Goal: Information Seeking & Learning: Learn about a topic

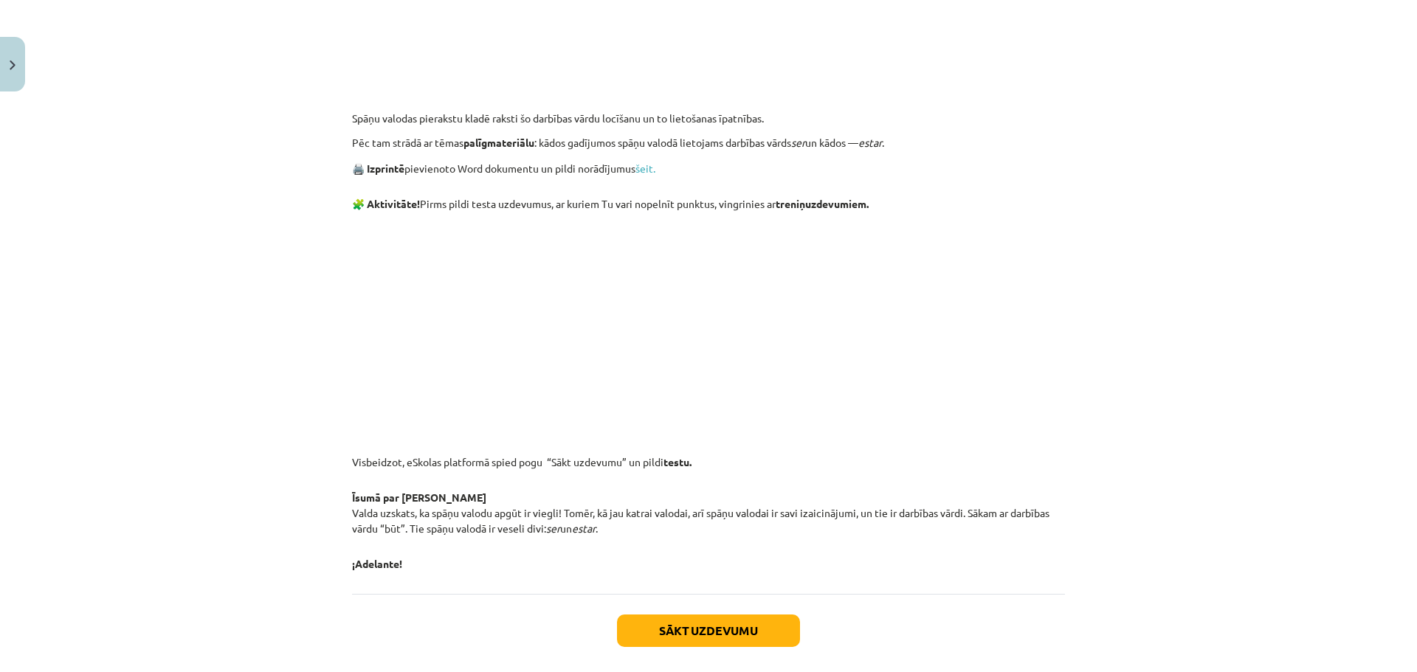
scroll to position [1070, 0]
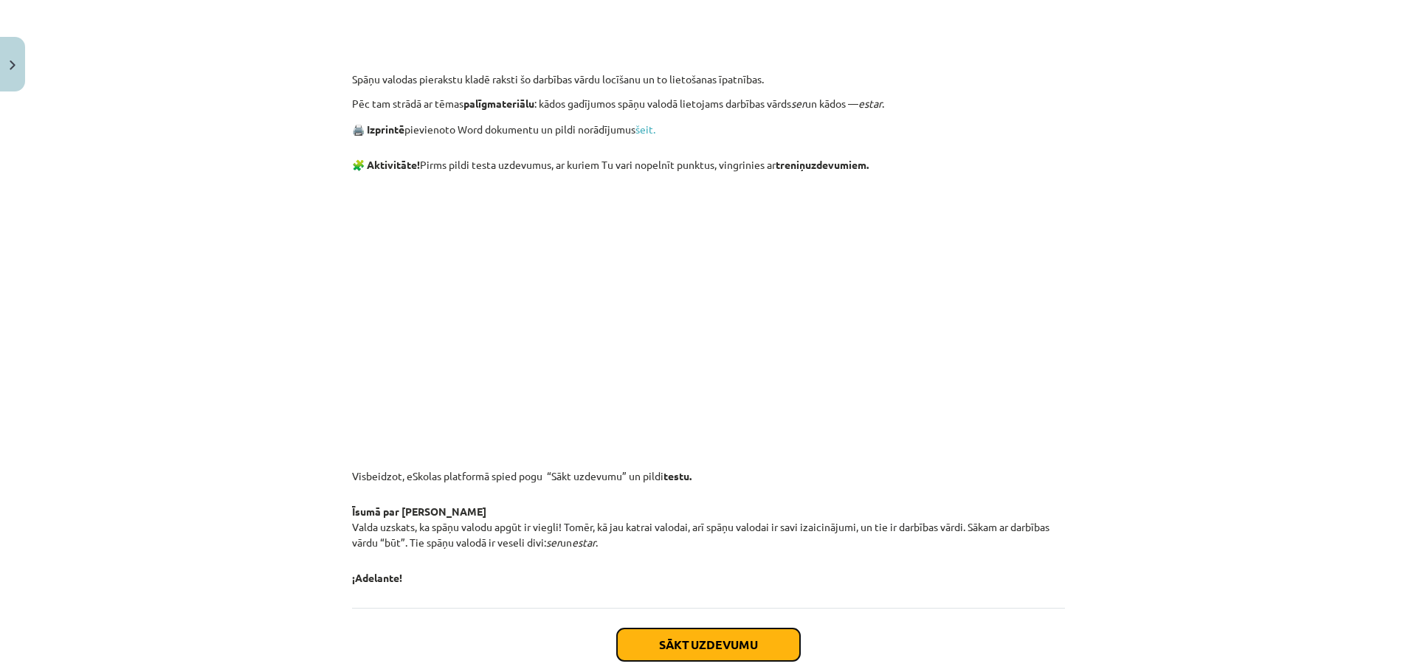
click at [735, 635] on button "Sākt uzdevumu" at bounding box center [708, 645] width 183 height 32
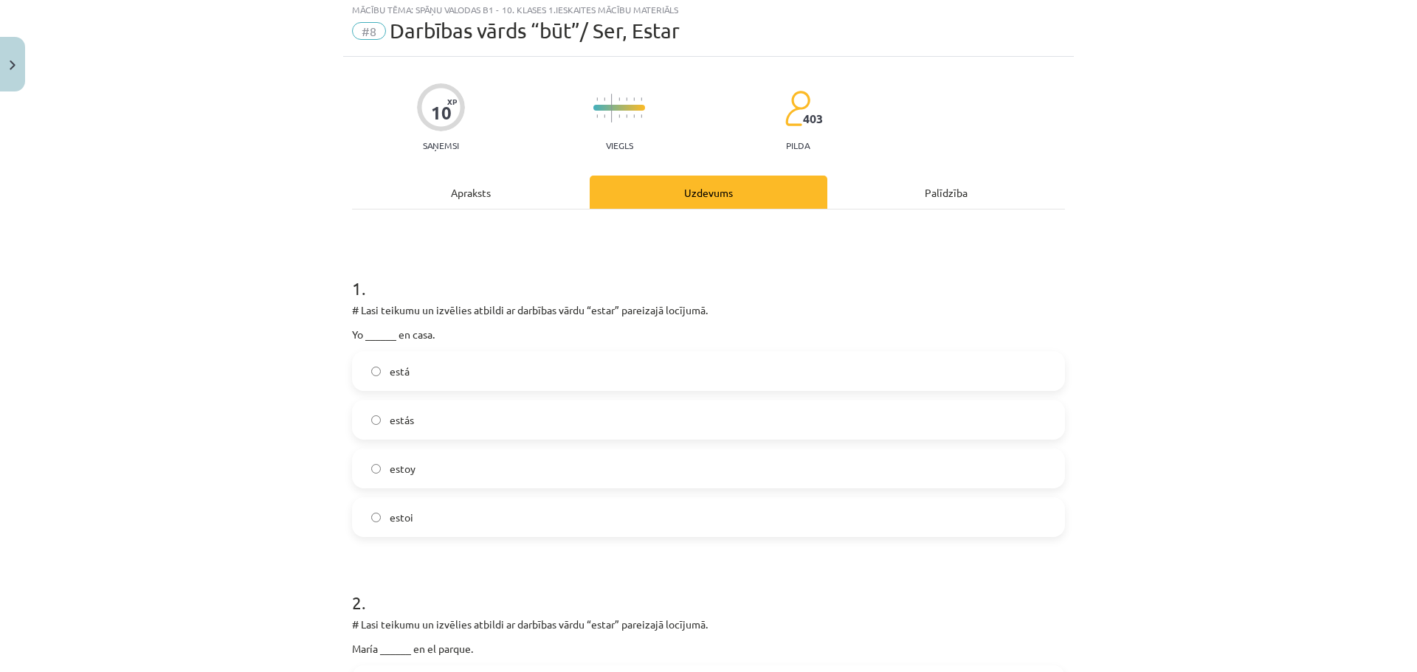
scroll to position [37, 0]
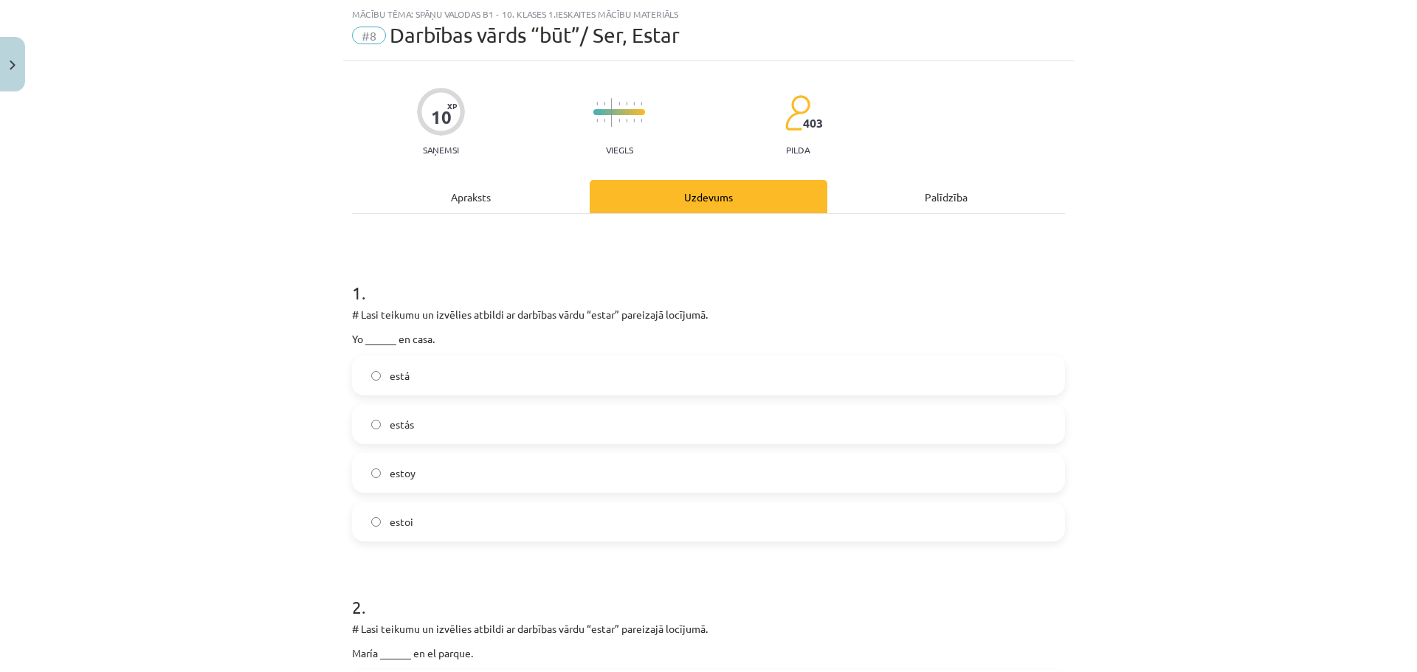
click at [474, 471] on label "estoy" at bounding box center [708, 472] width 710 height 37
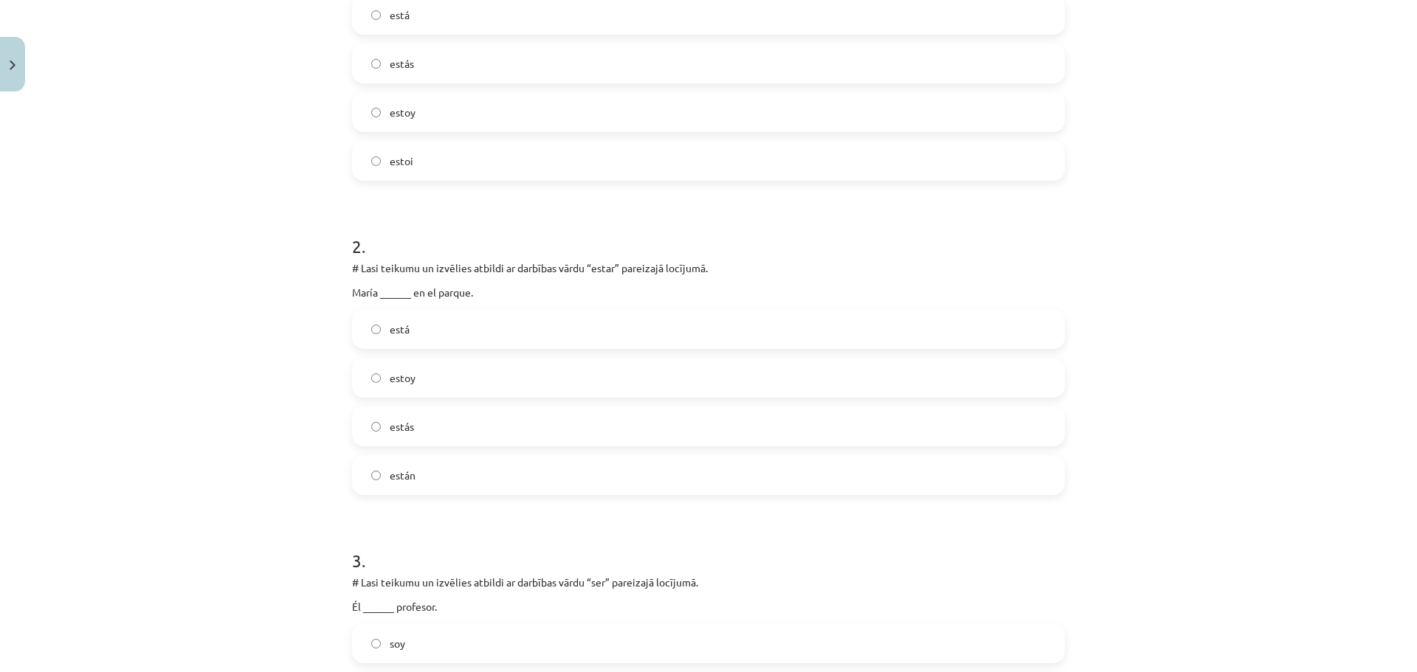
scroll to position [406, 0]
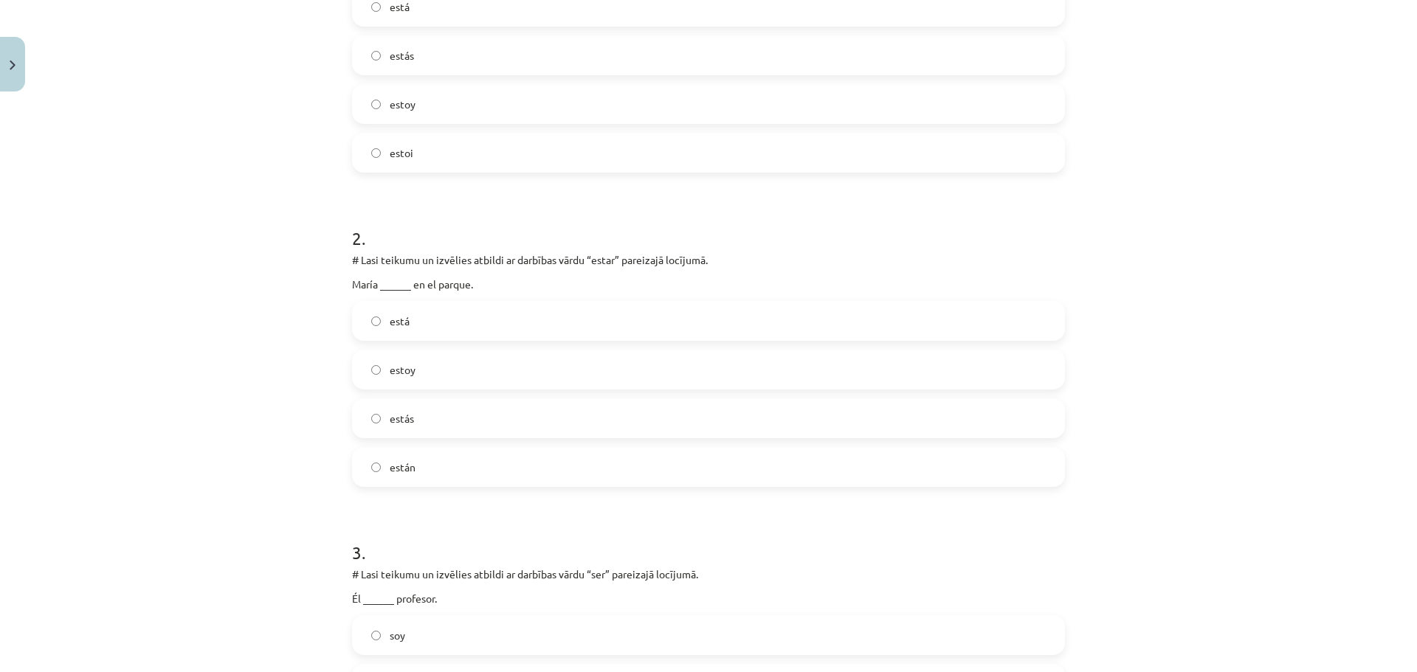
click at [784, 334] on label "está" at bounding box center [708, 320] width 710 height 37
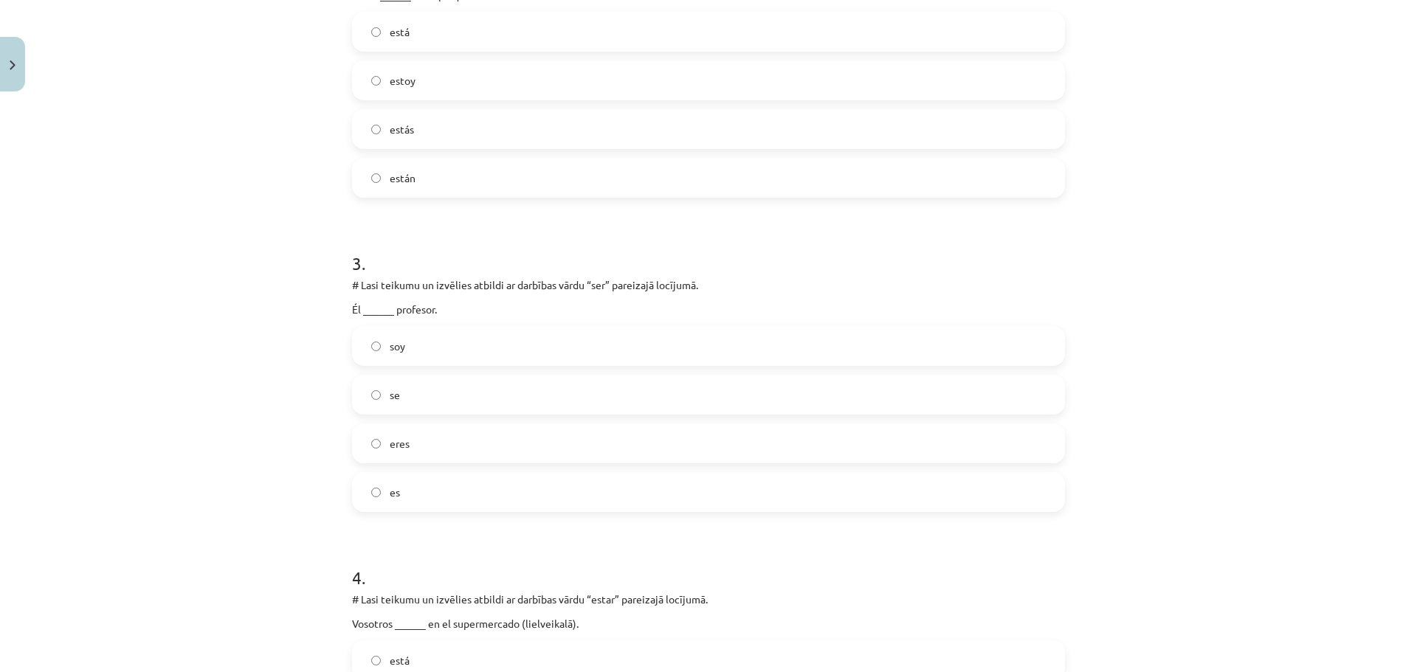
scroll to position [701, 0]
click at [411, 485] on label "es" at bounding box center [708, 486] width 710 height 37
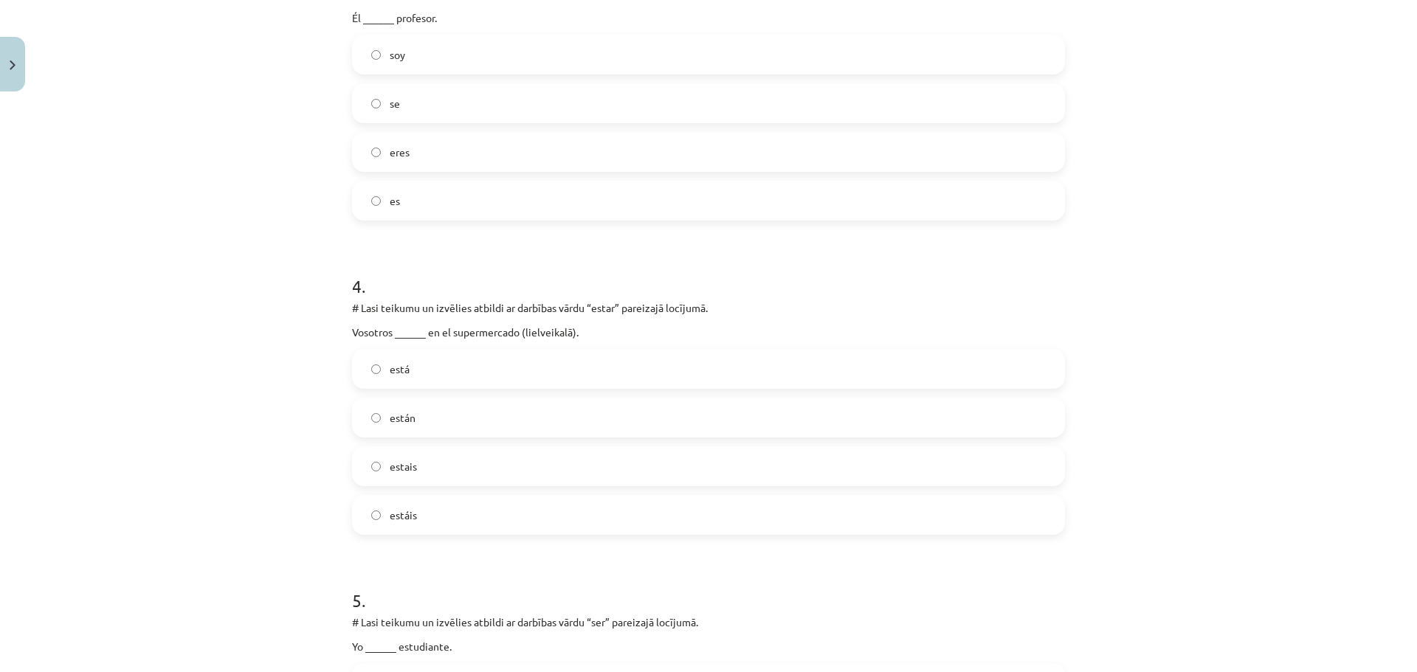
scroll to position [996, 0]
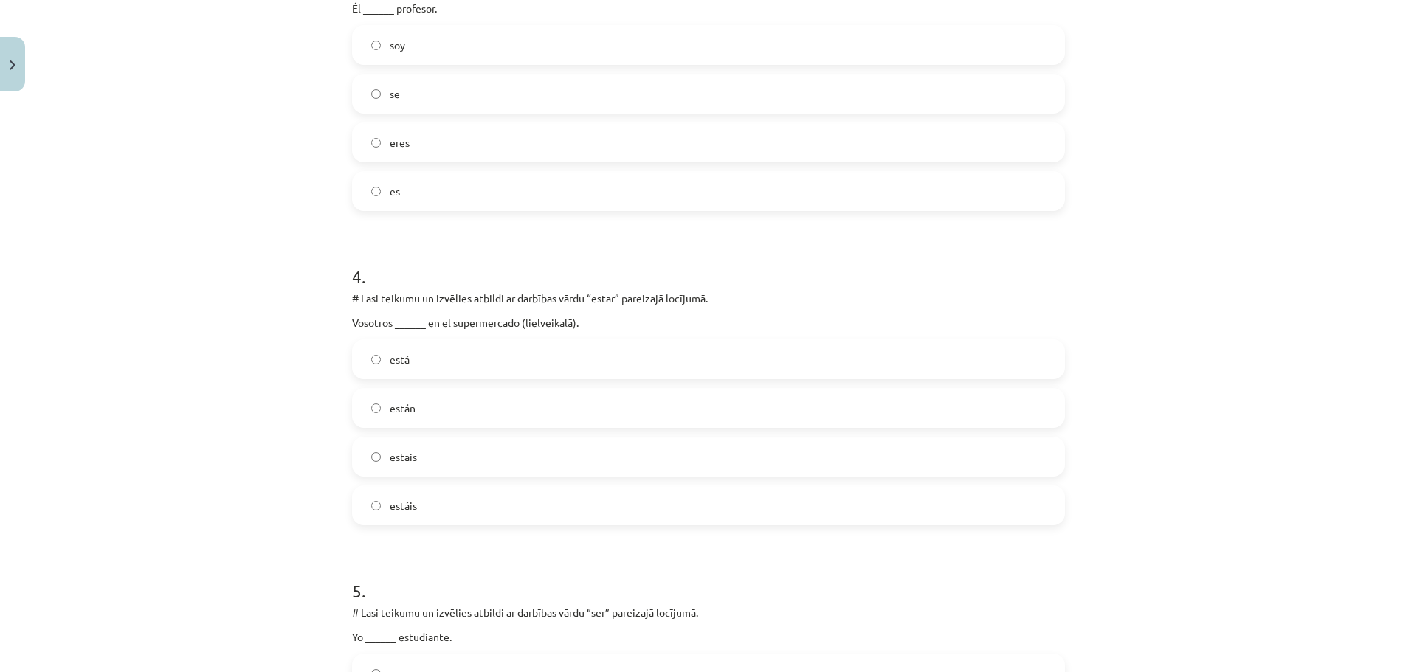
click at [419, 451] on label "estais" at bounding box center [708, 456] width 710 height 37
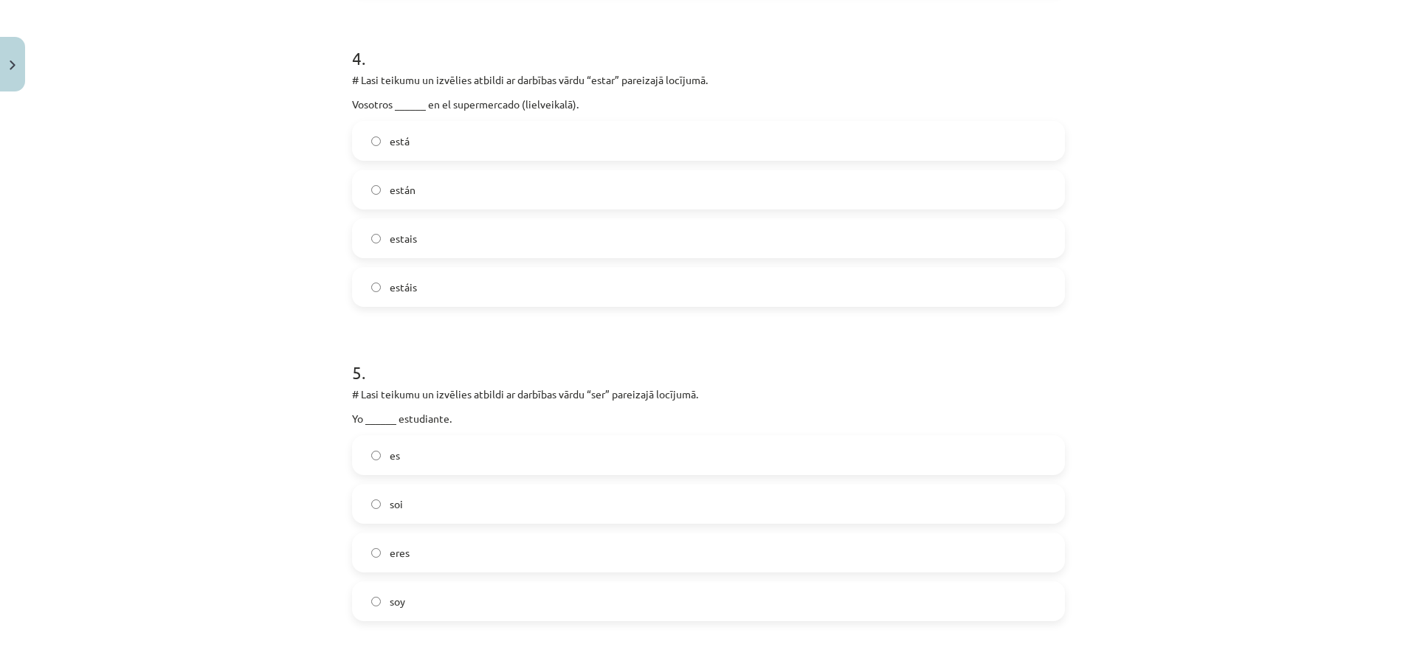
scroll to position [1217, 0]
click at [409, 608] on label "soy" at bounding box center [708, 598] width 710 height 37
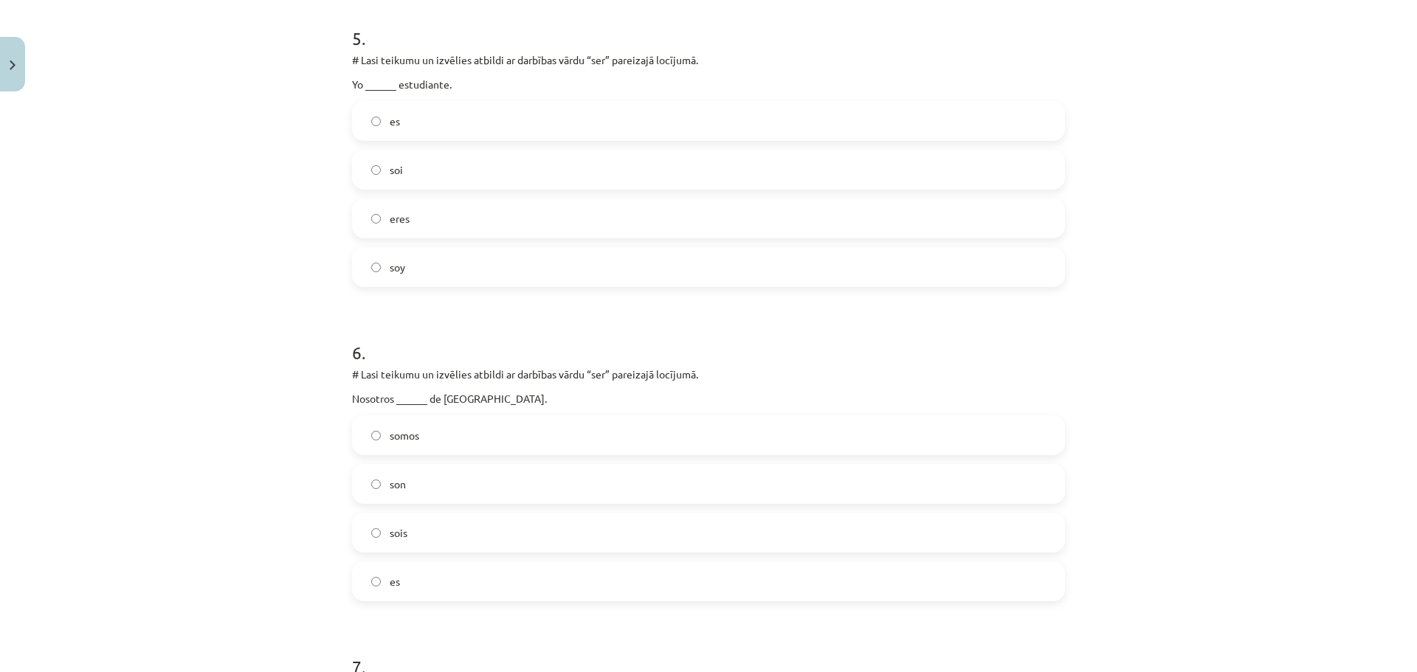
scroll to position [1586, 0]
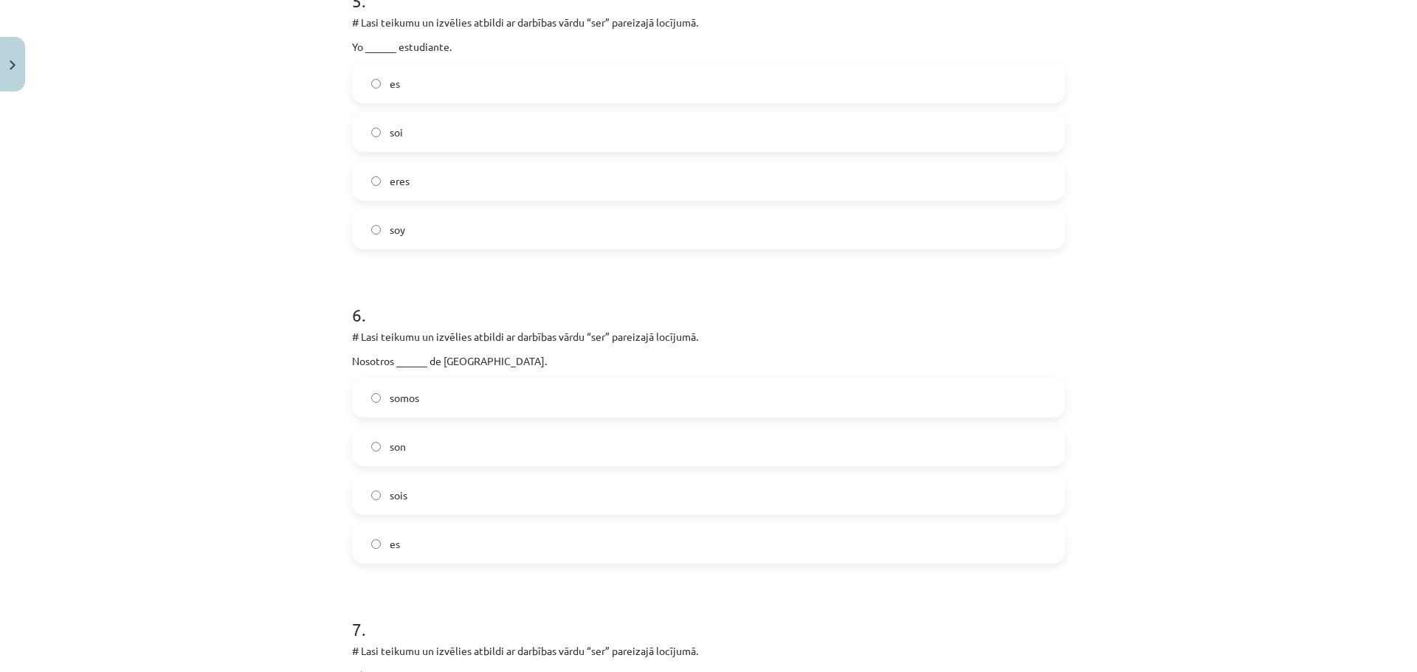
click at [463, 404] on label "somos" at bounding box center [708, 397] width 710 height 37
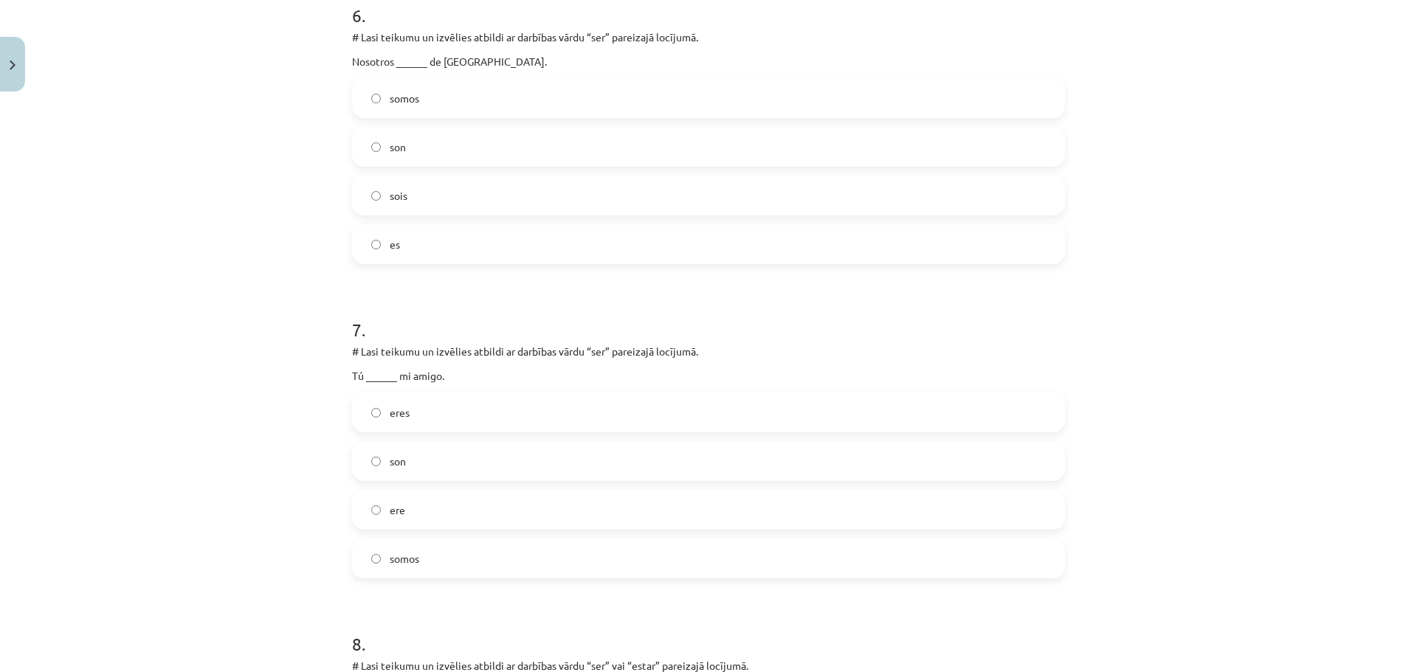
scroll to position [1955, 0]
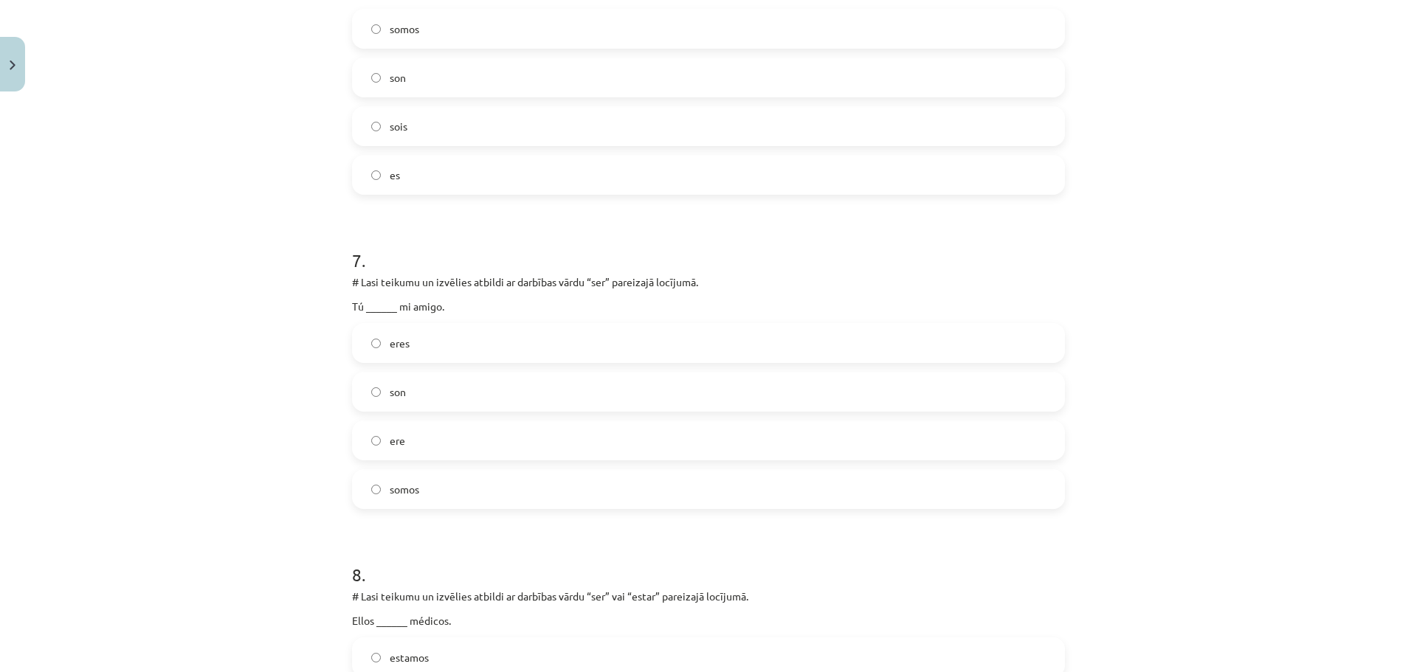
drag, startPoint x: 456, startPoint y: 343, endPoint x: 462, endPoint y: 396, distance: 53.4
click at [456, 344] on label "eres" at bounding box center [708, 343] width 710 height 37
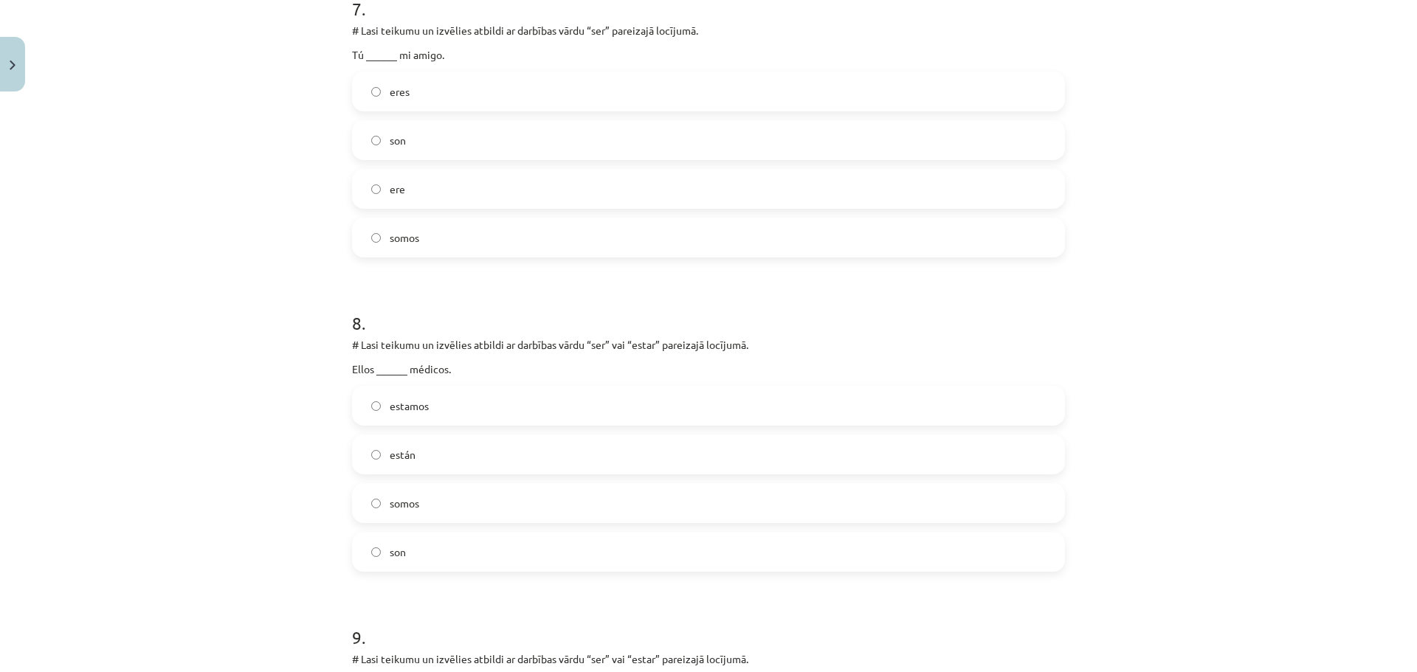
scroll to position [2250, 0]
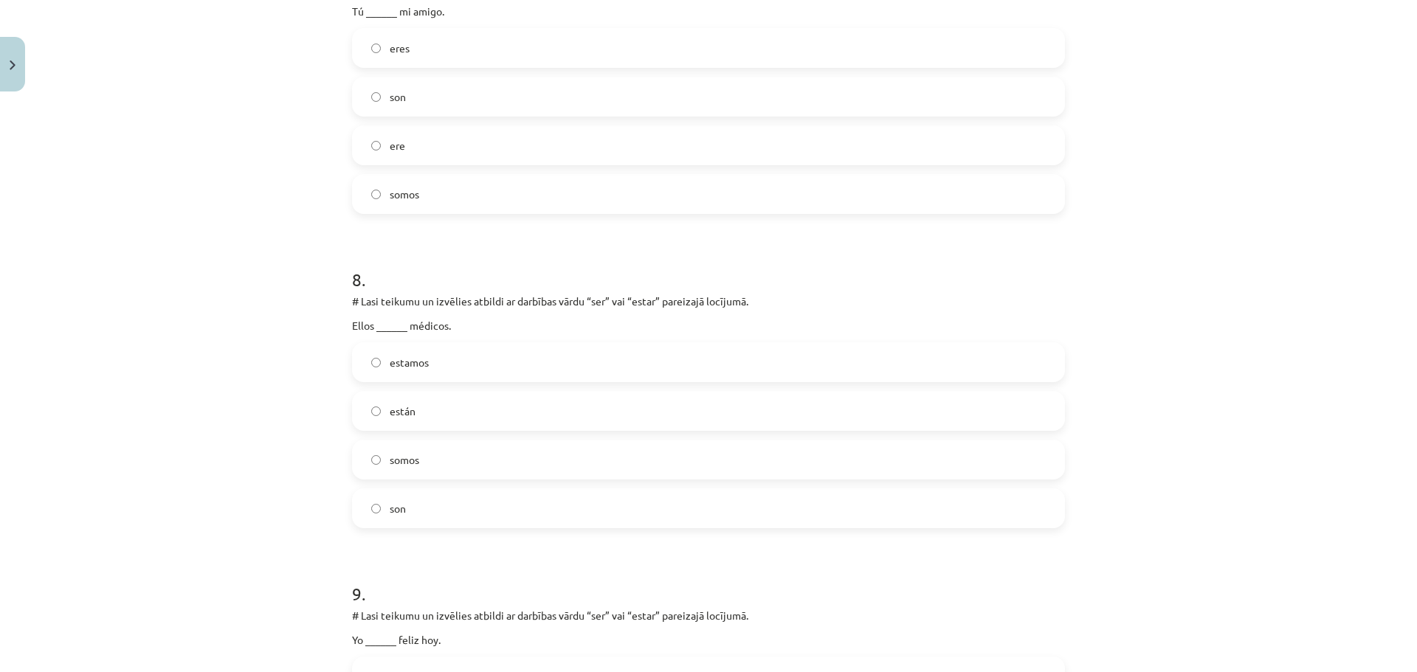
click at [412, 512] on label "son" at bounding box center [708, 508] width 710 height 37
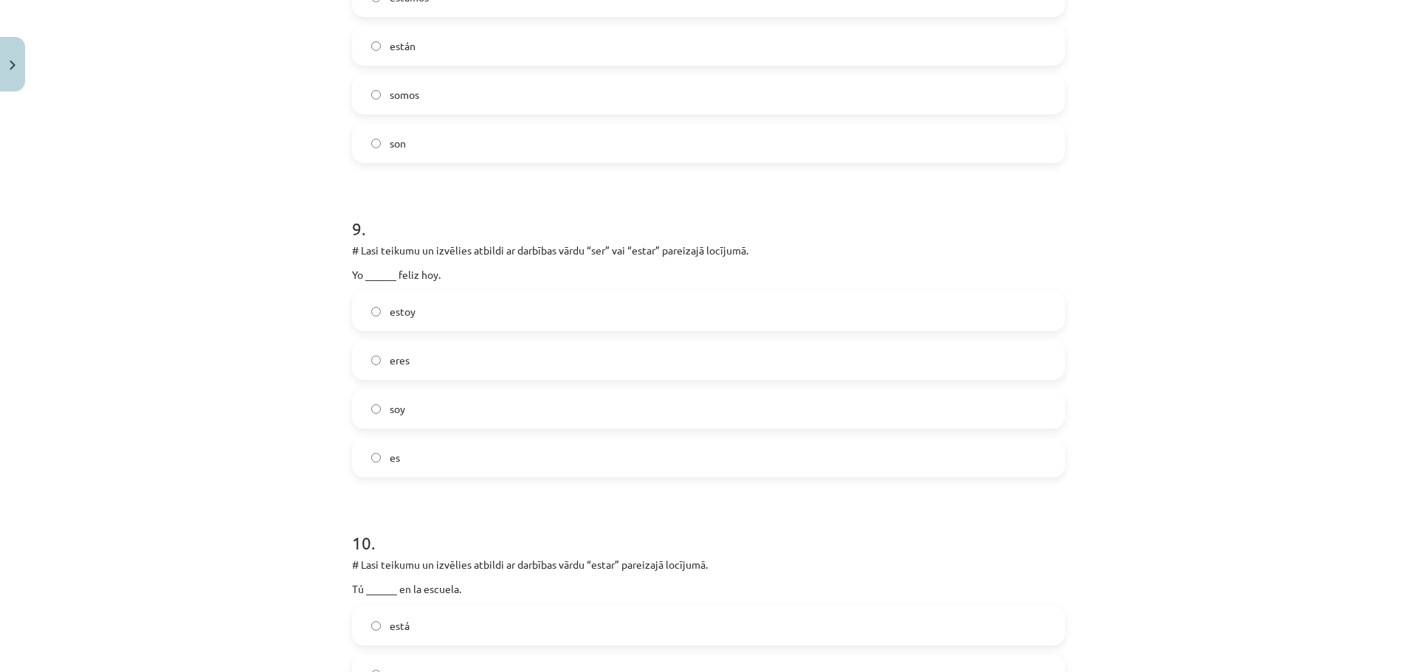
scroll to position [2619, 0]
click at [440, 302] on label "estoy" at bounding box center [708, 307] width 710 height 37
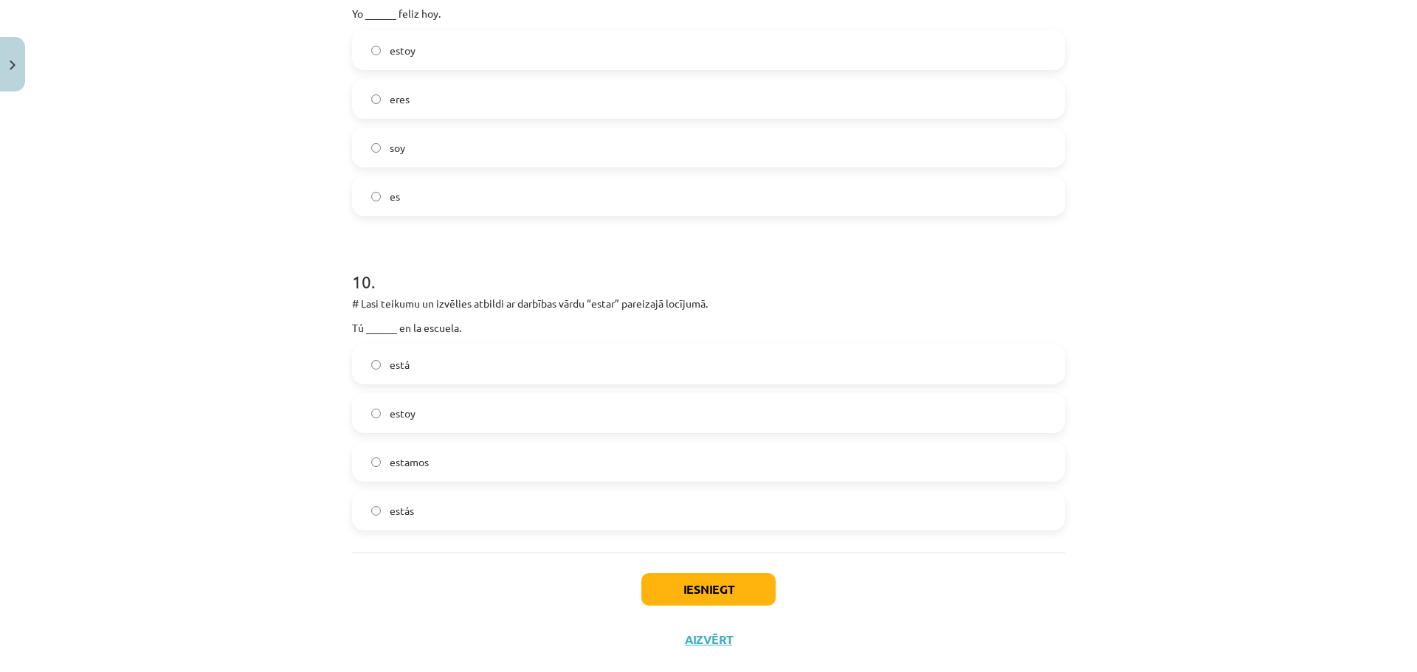
scroll to position [2906, 0]
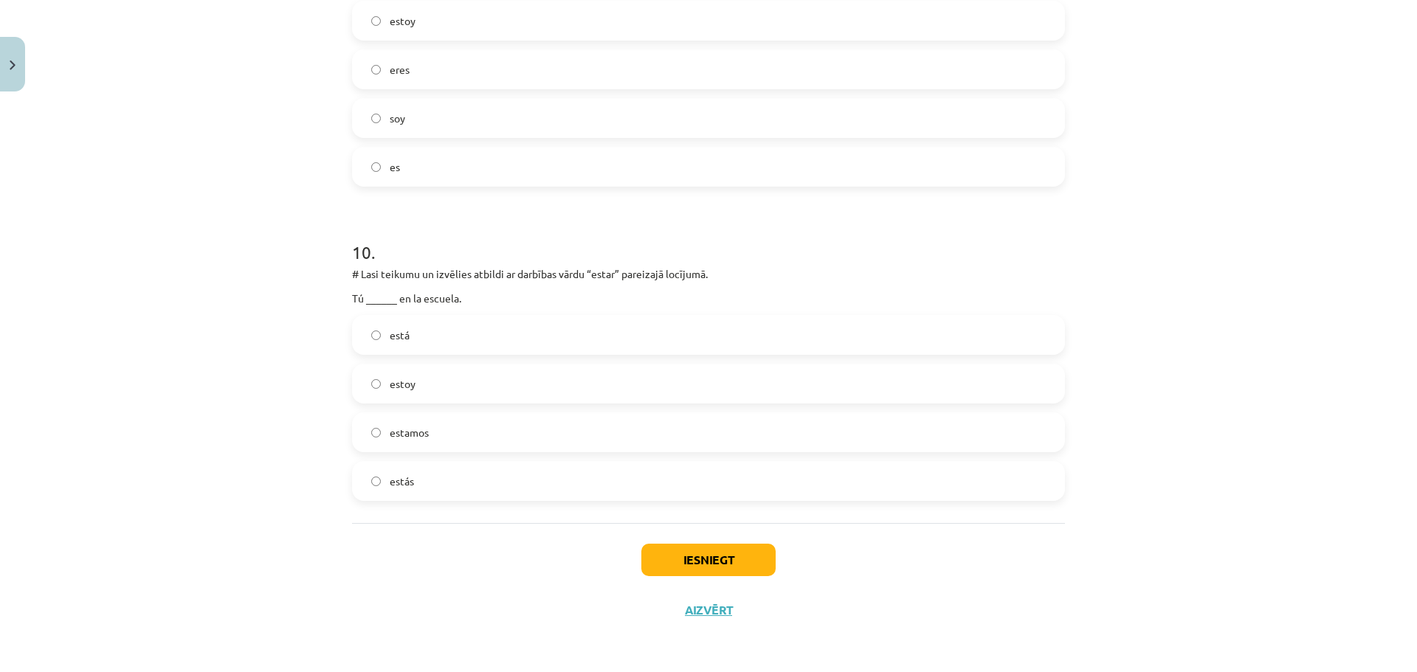
click at [443, 478] on label "estás" at bounding box center [708, 481] width 710 height 37
click at [727, 564] on button "Iesniegt" at bounding box center [708, 560] width 134 height 32
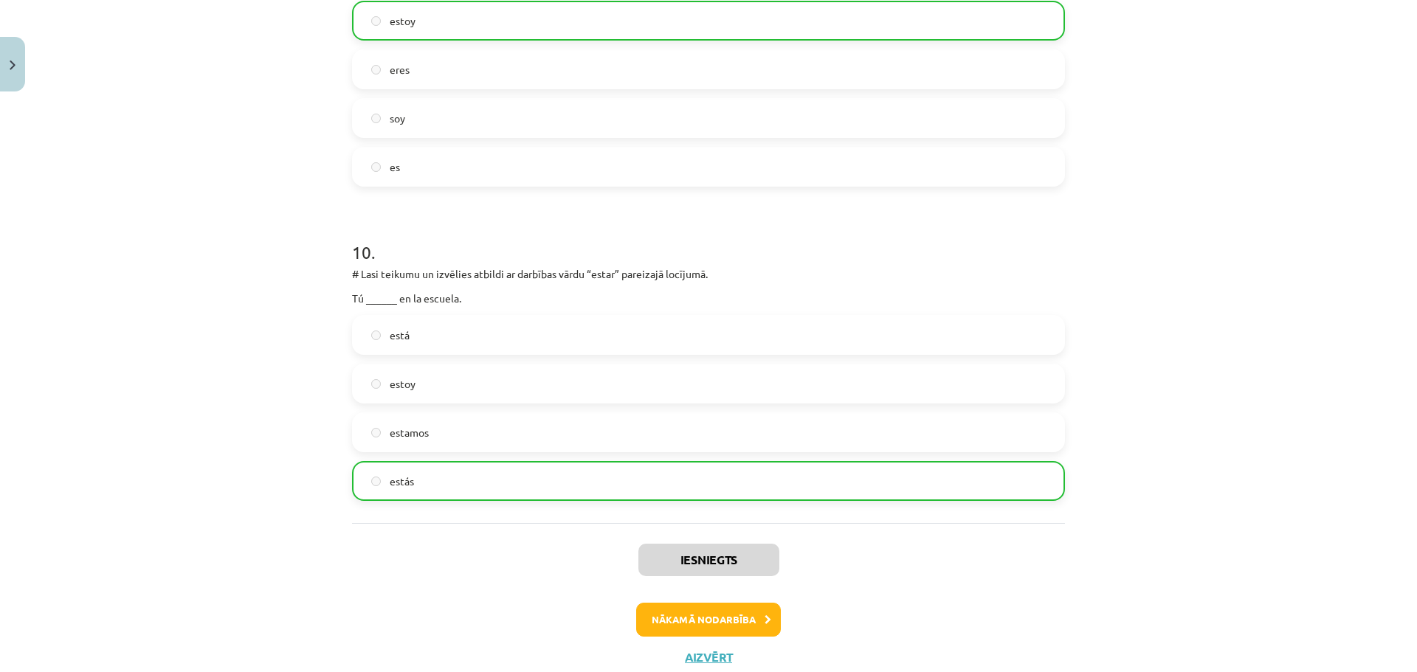
scroll to position [2953, 0]
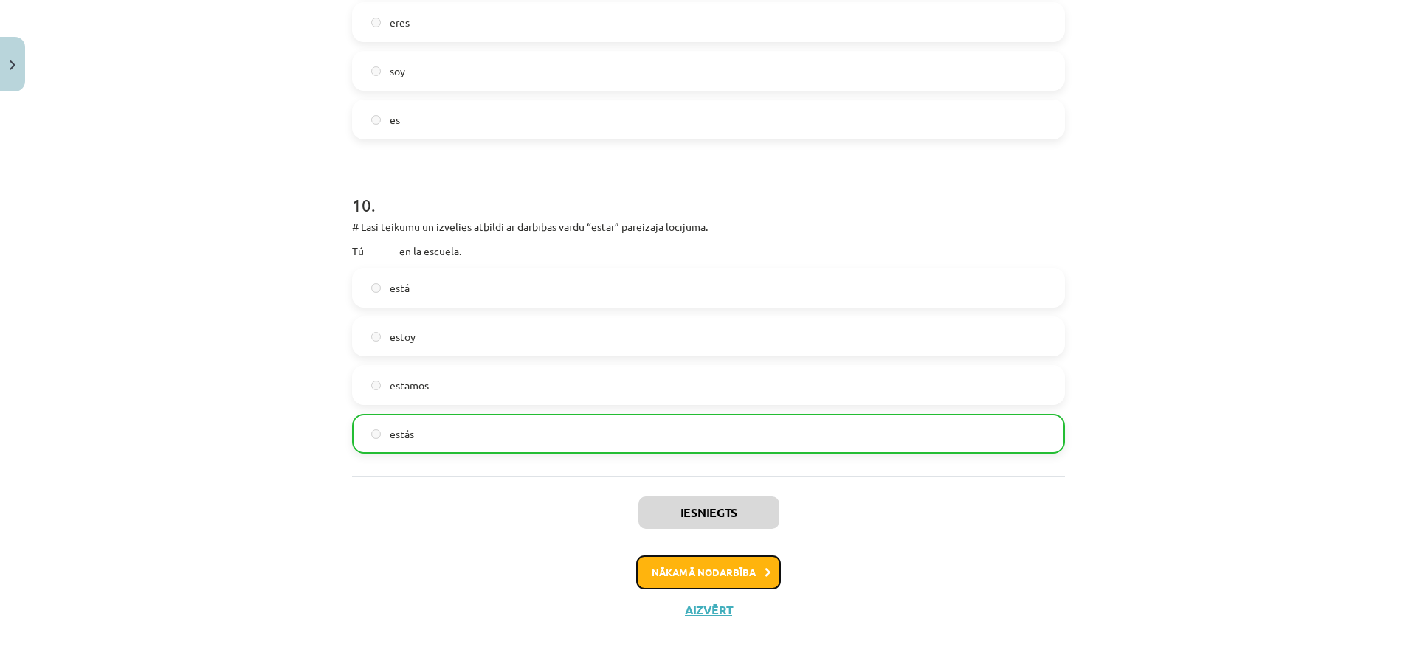
click at [707, 563] on button "Nākamā nodarbība" at bounding box center [708, 573] width 145 height 34
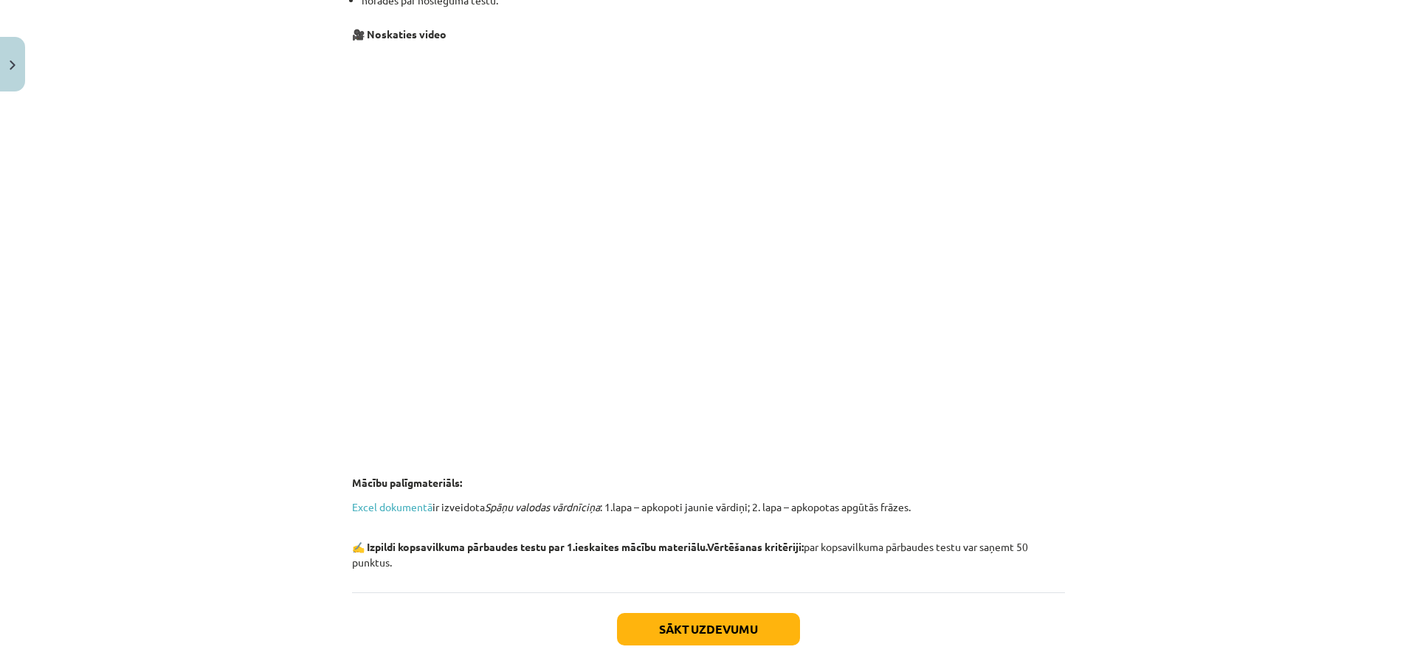
scroll to position [412, 0]
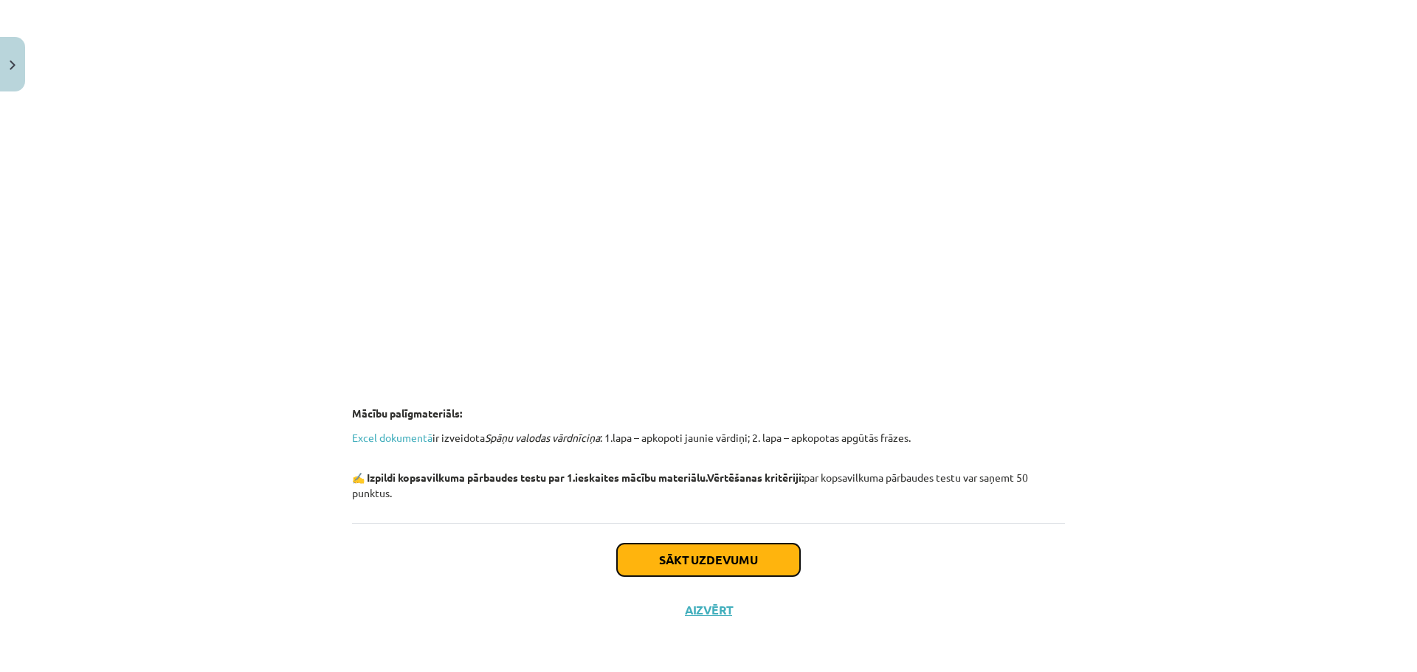
click at [712, 571] on button "Sākt uzdevumu" at bounding box center [708, 560] width 183 height 32
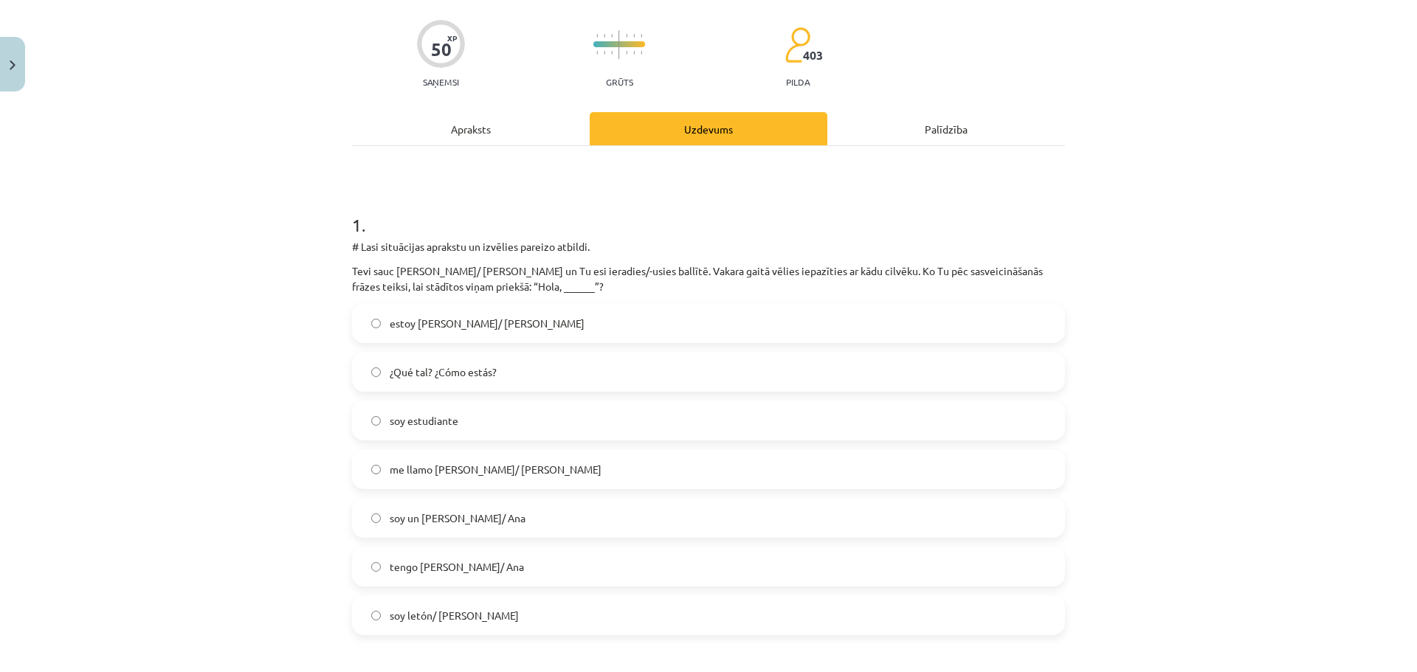
scroll to position [111, 0]
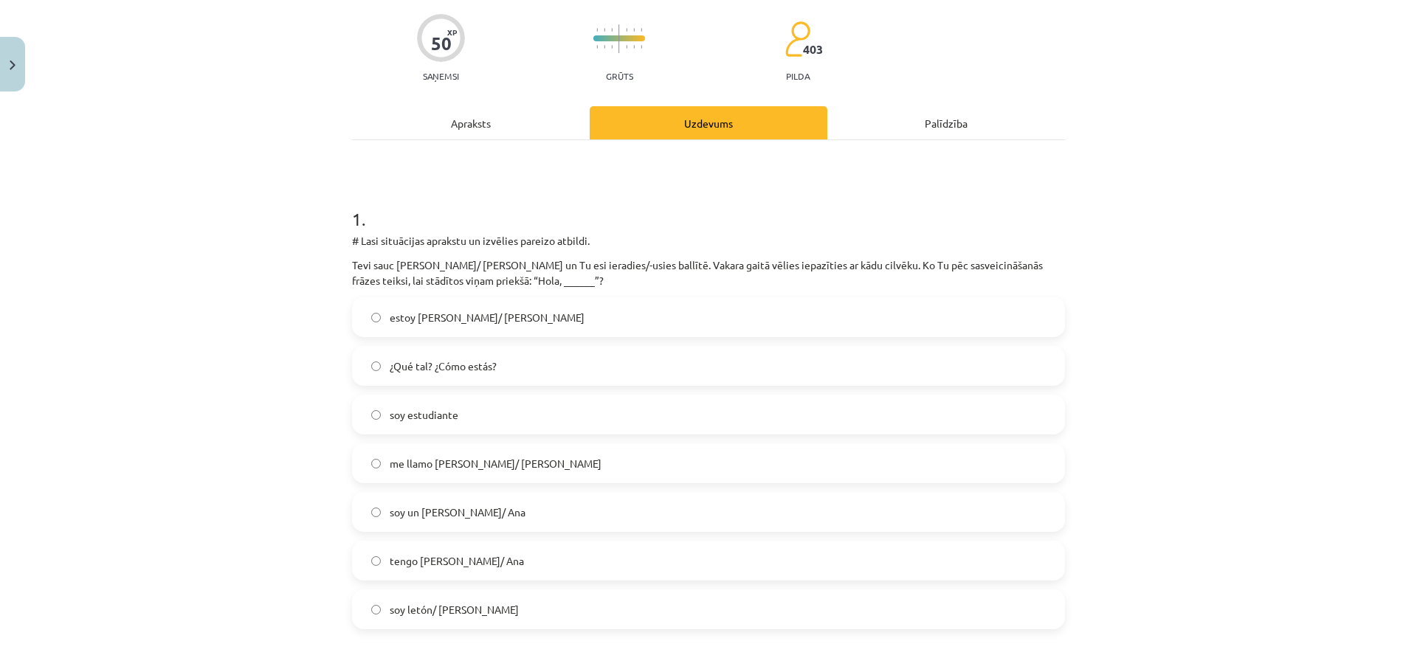
click at [481, 367] on span "¿Qué tal? ¿Cómo estás?" at bounding box center [443, 366] width 107 height 15
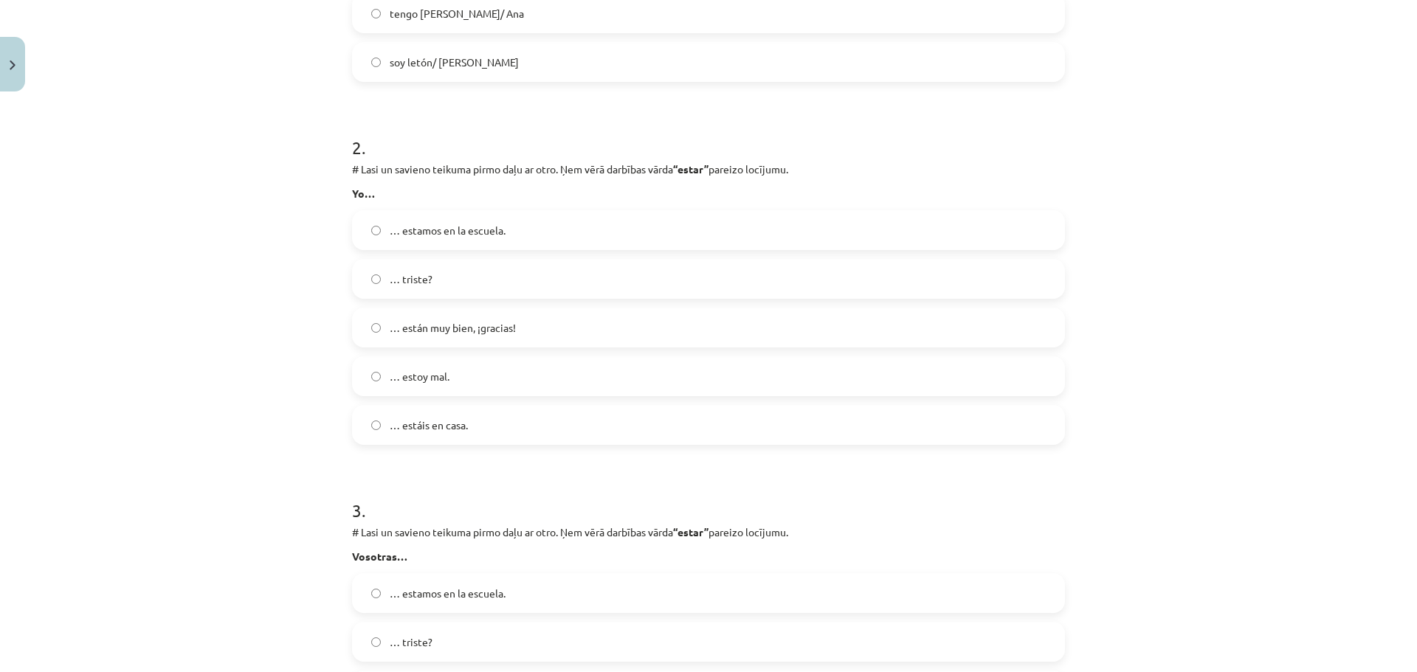
scroll to position [701, 0]
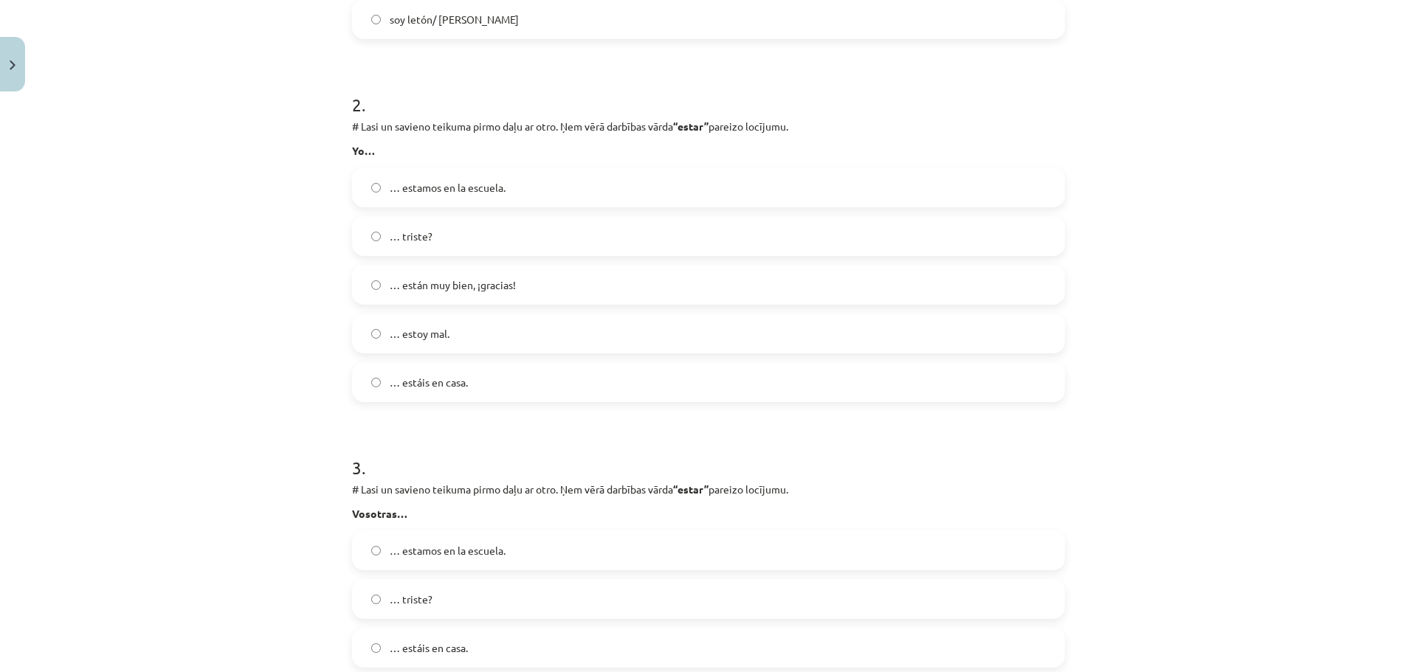
click at [444, 338] on span "… estoy mal." at bounding box center [420, 333] width 60 height 15
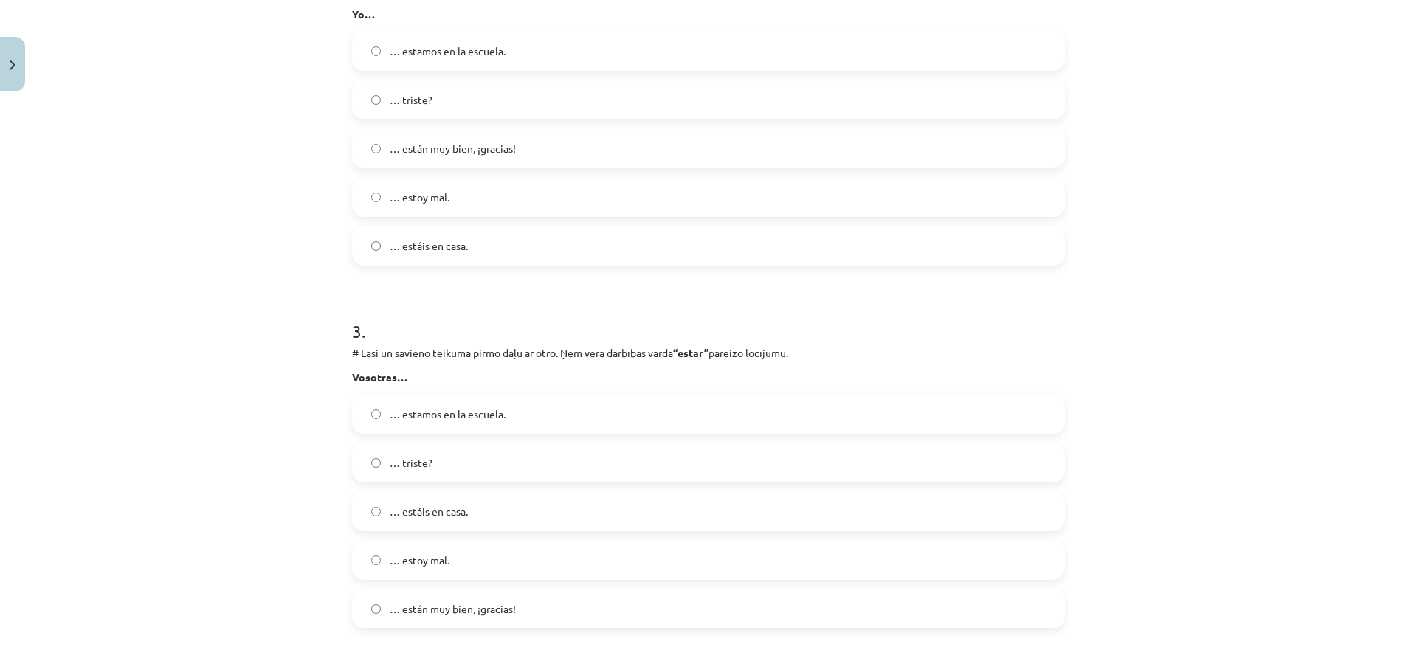
scroll to position [848, 0]
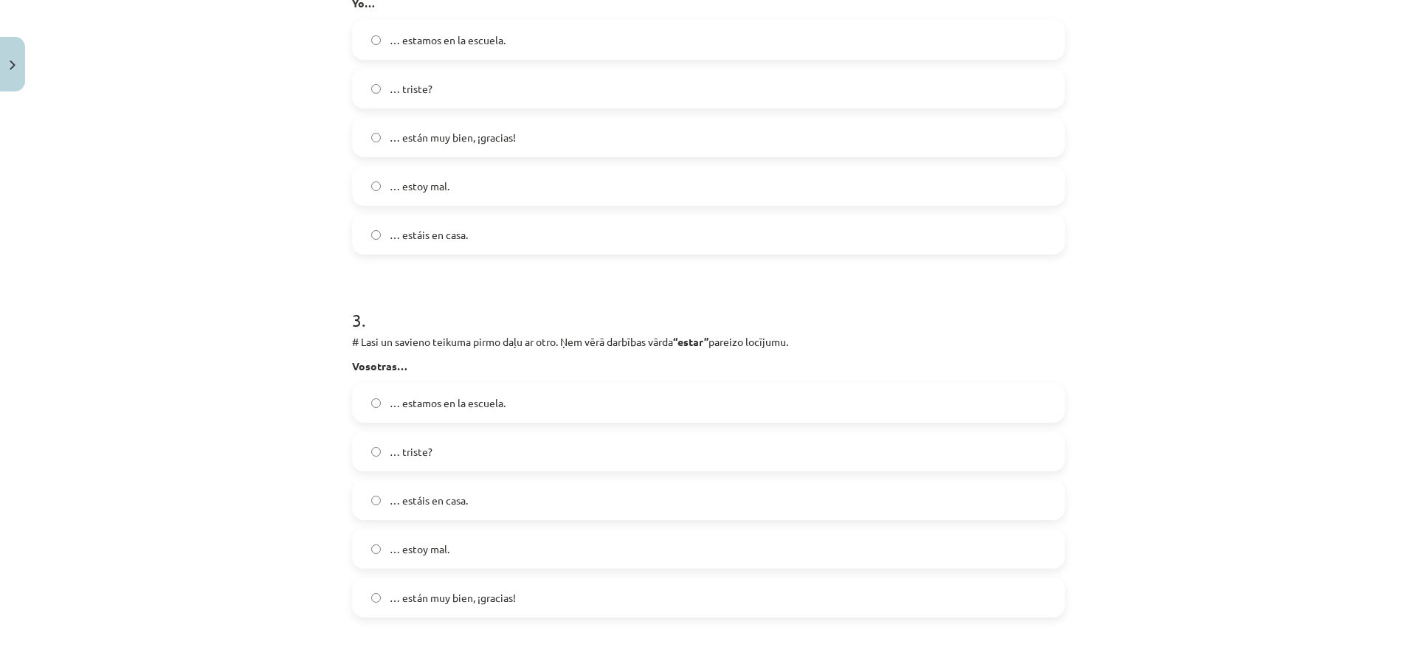
click at [497, 503] on label "… estáis en casa." at bounding box center [708, 500] width 710 height 37
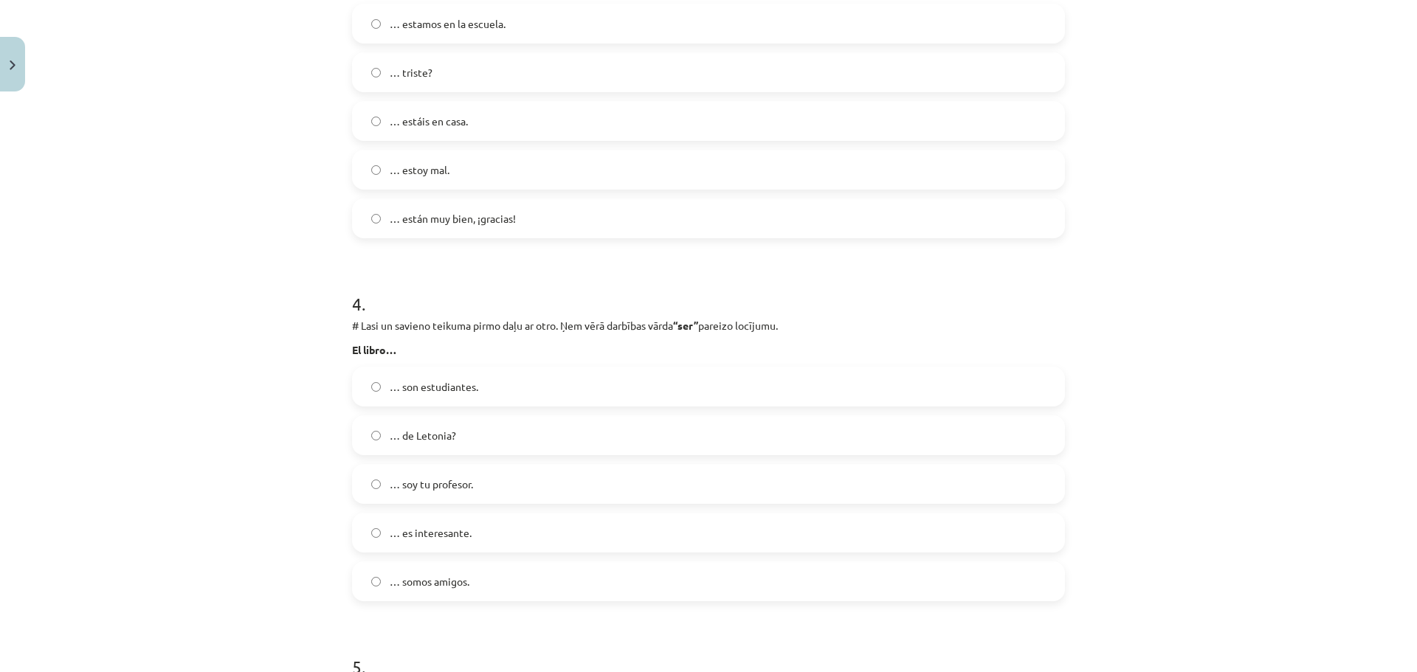
scroll to position [1291, 0]
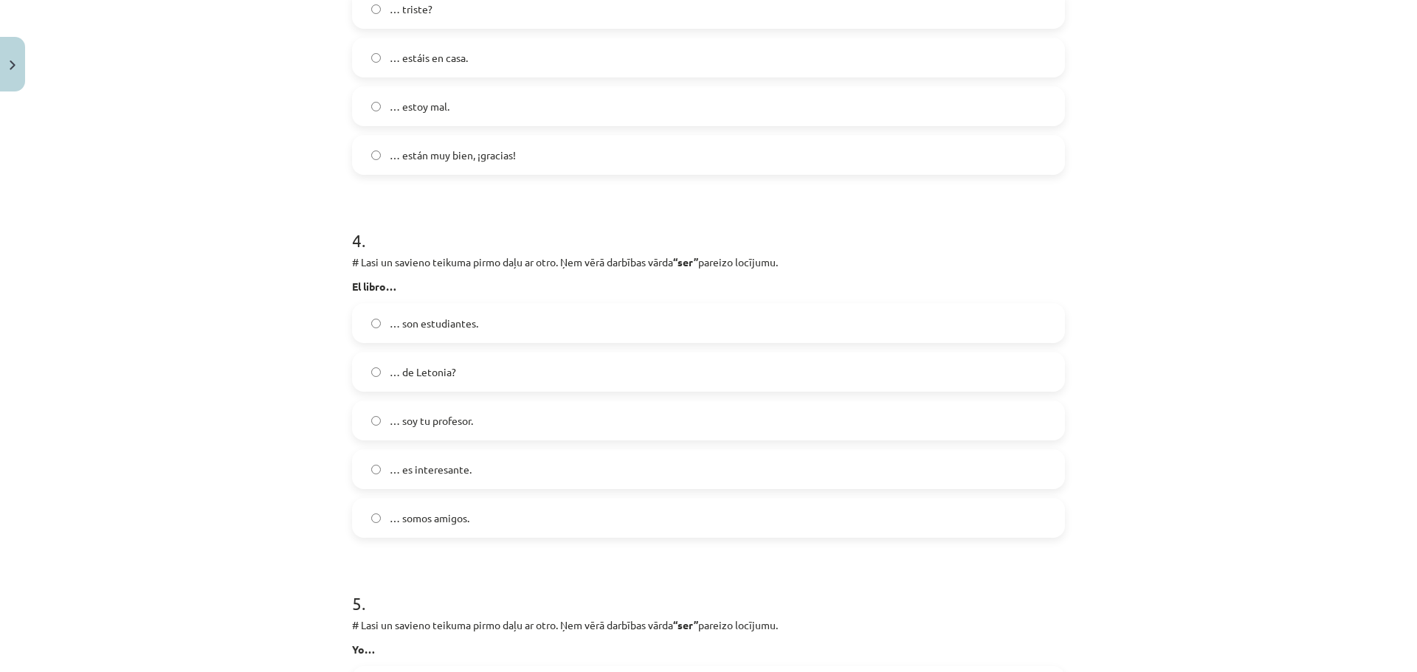
click at [498, 470] on label "… es interesante." at bounding box center [708, 469] width 710 height 37
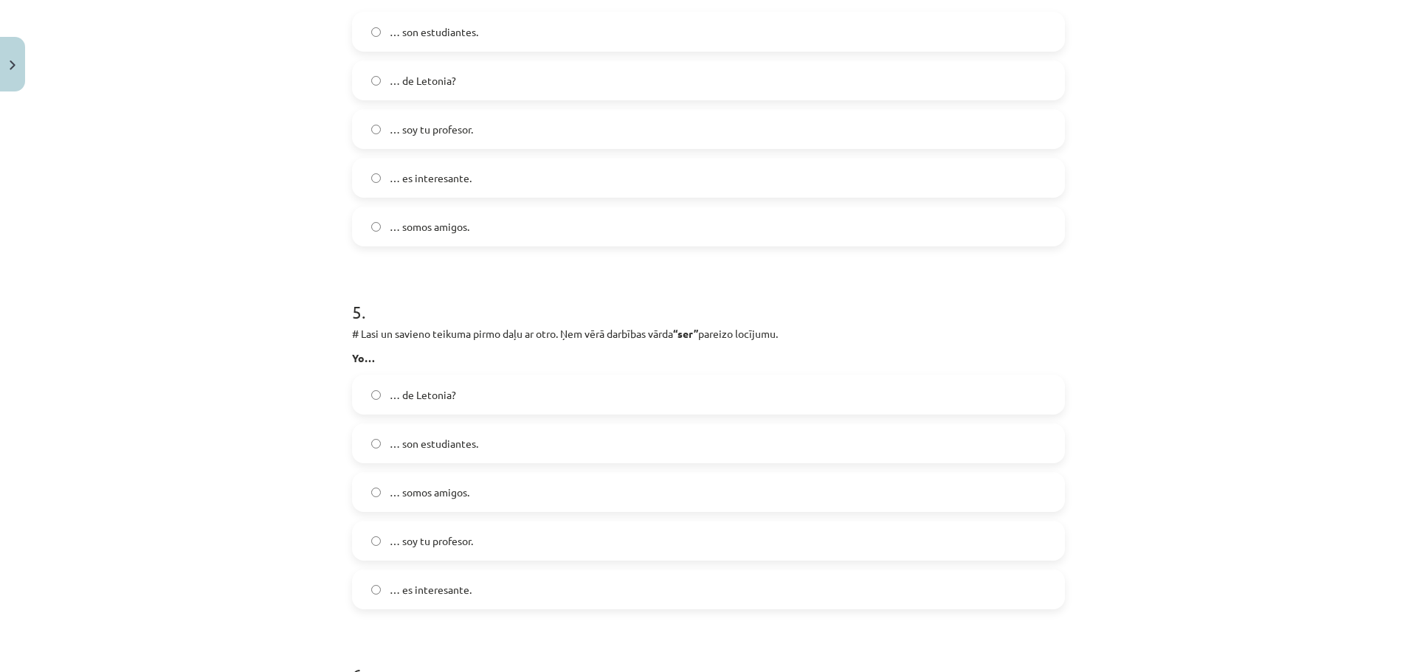
scroll to position [1586, 0]
click at [477, 544] on label "… soy tu profesor." at bounding box center [708, 537] width 710 height 37
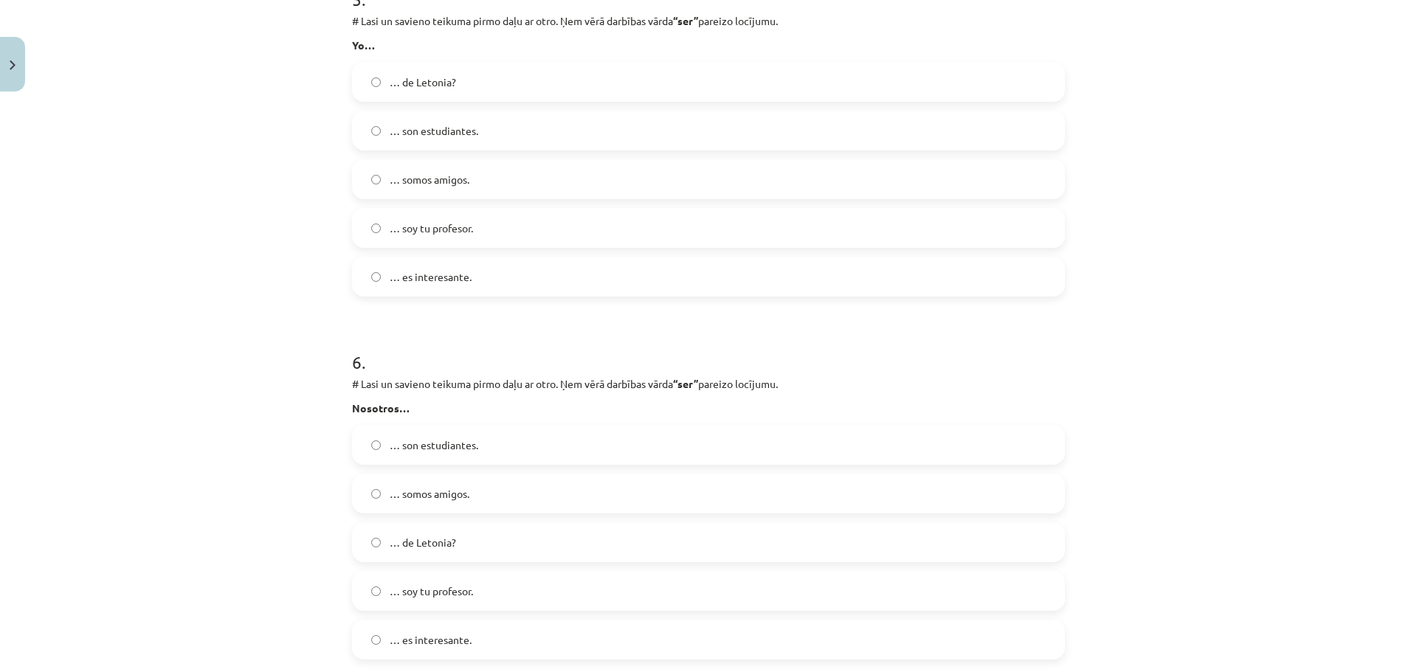
scroll to position [1955, 0]
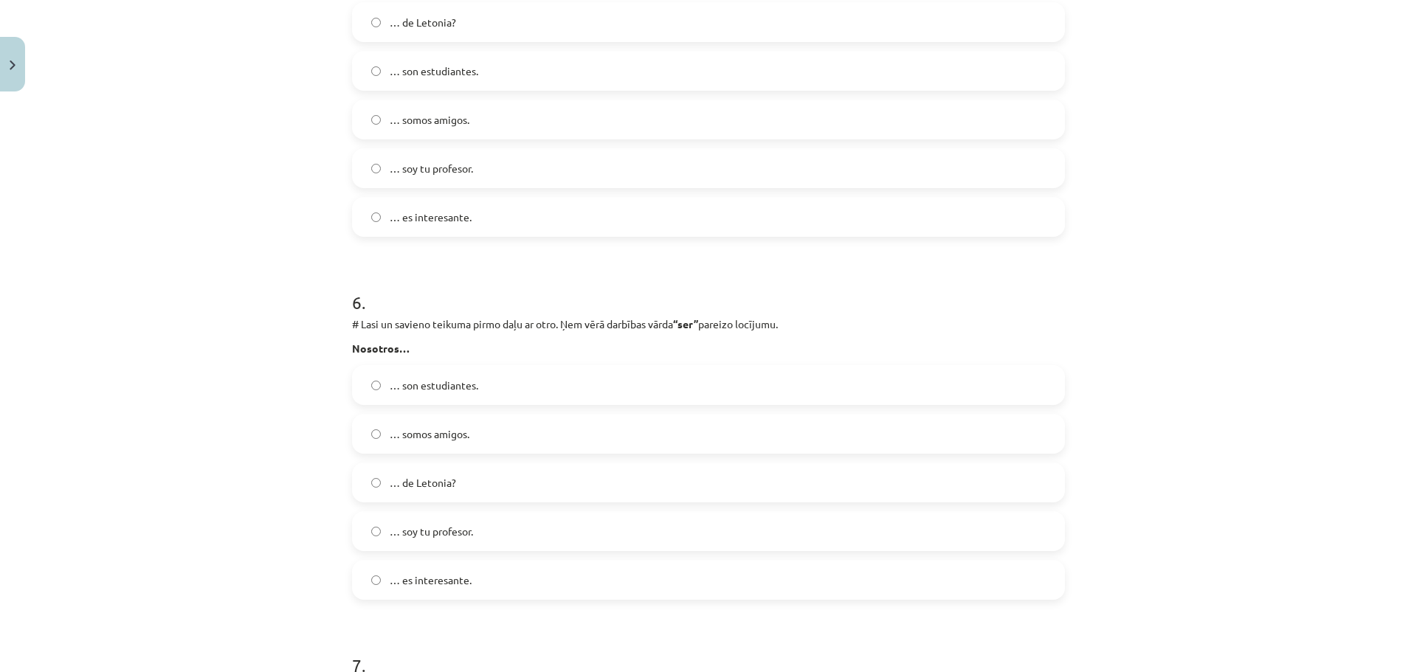
click at [474, 432] on label "… somos amigos." at bounding box center [708, 433] width 710 height 37
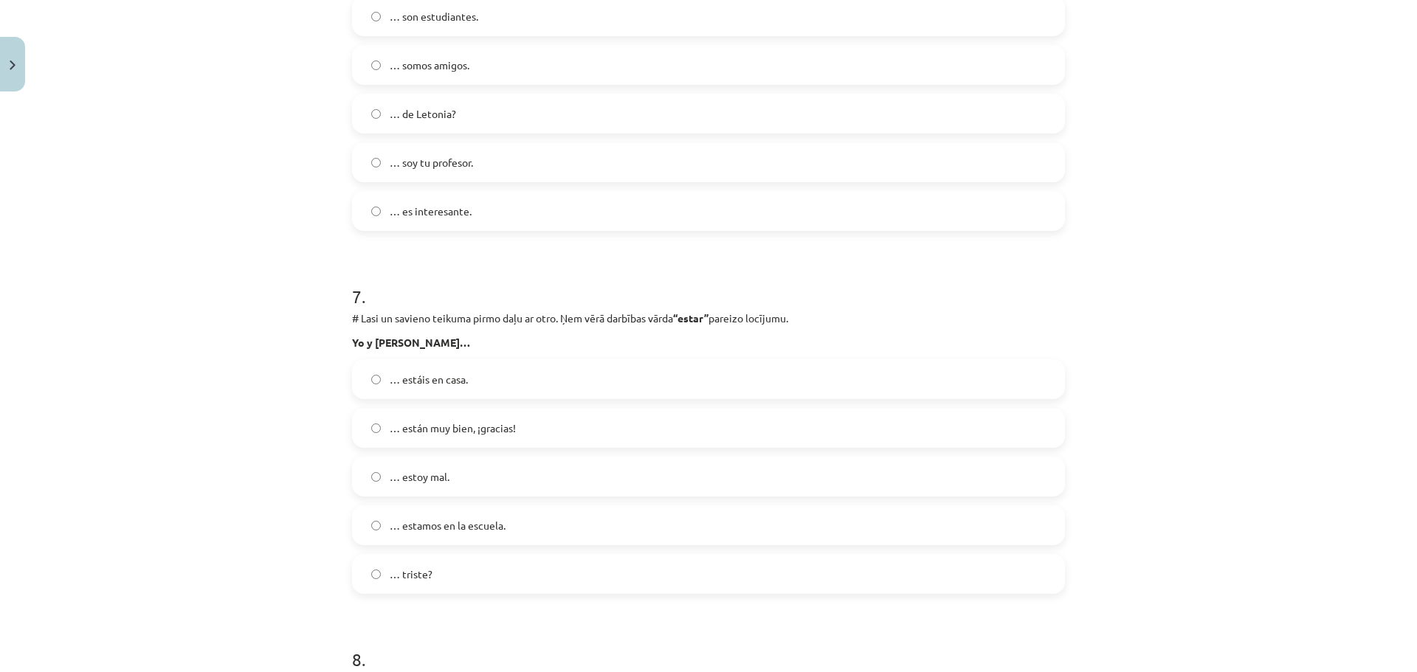
drag, startPoint x: 480, startPoint y: 528, endPoint x: 588, endPoint y: 507, distance: 110.5
click at [480, 529] on span "… estamos en la escuela." at bounding box center [448, 525] width 116 height 15
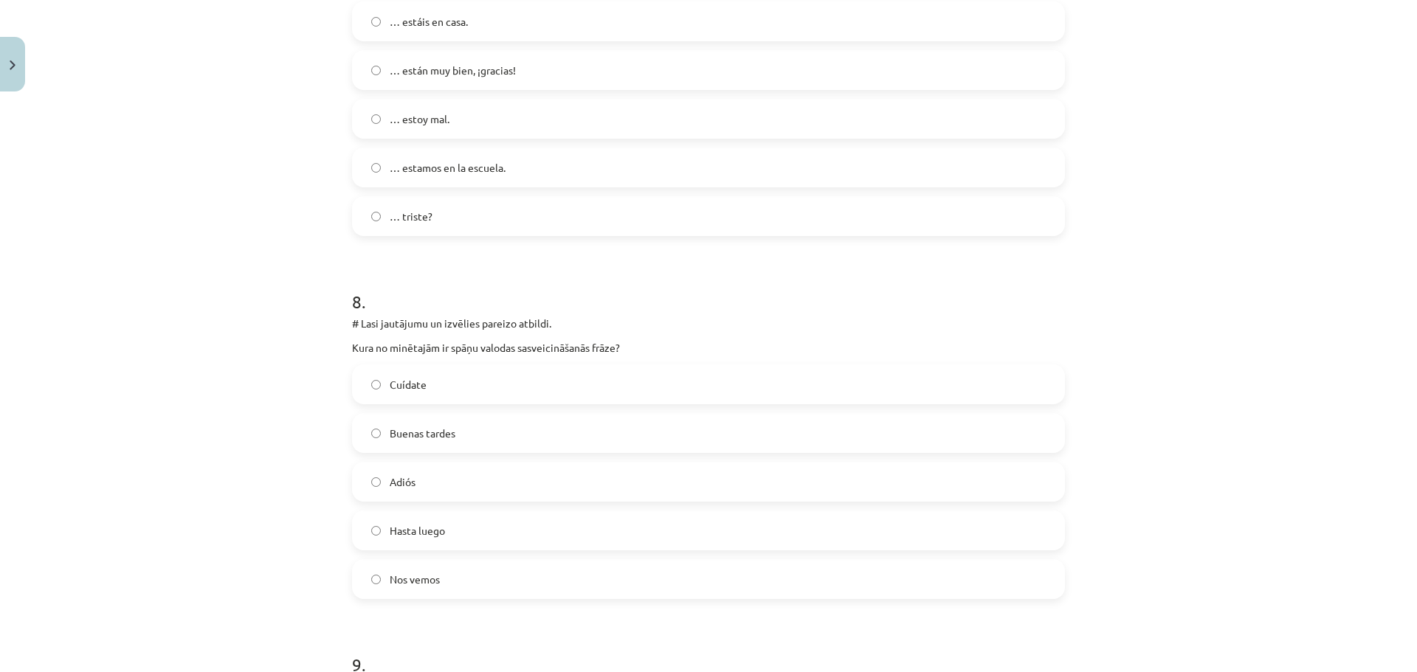
scroll to position [2693, 0]
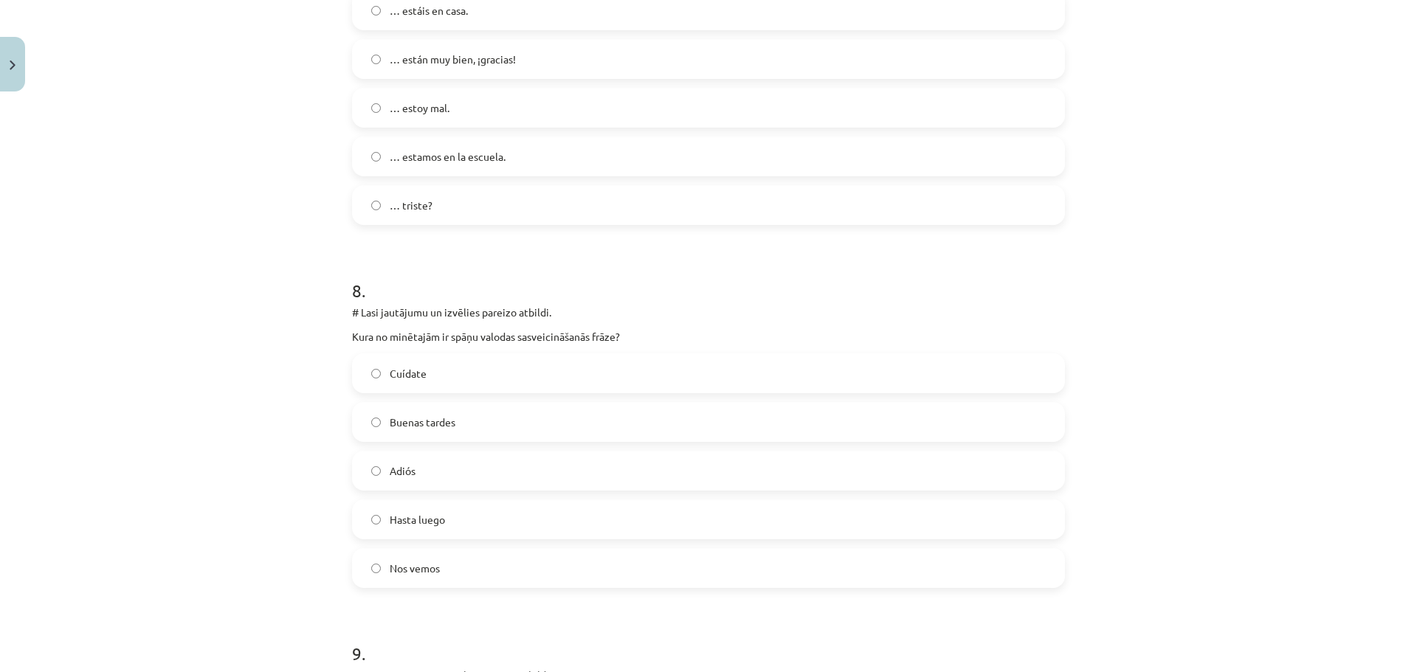
click at [410, 416] on span "Buenas tardes" at bounding box center [423, 422] width 66 height 15
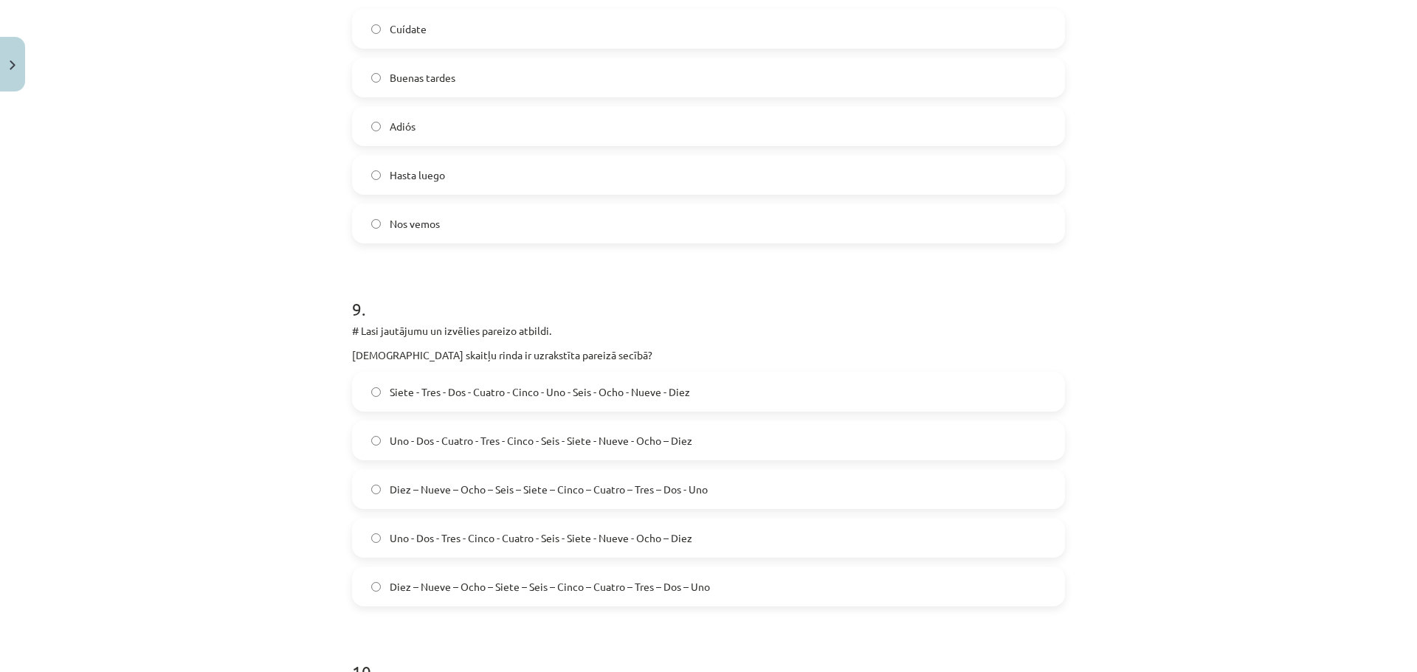
scroll to position [3062, 0]
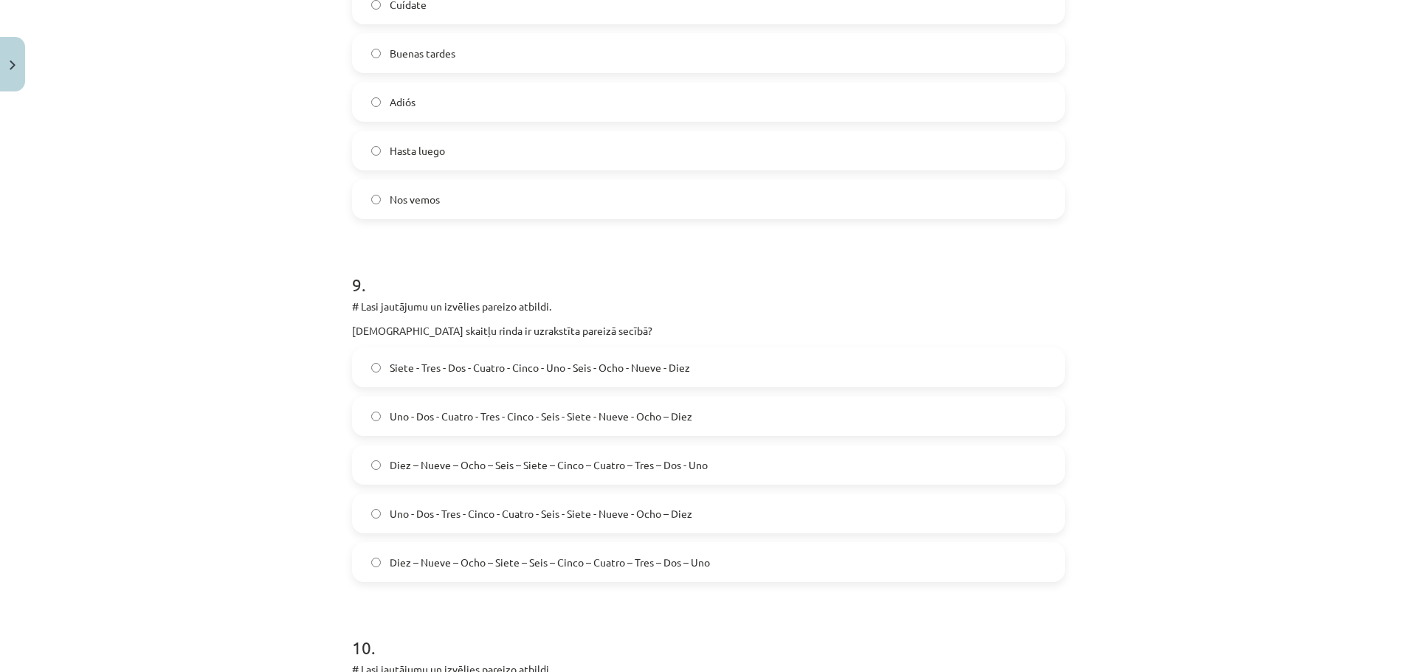
click at [563, 471] on span "Diez – Nueve – Ocho – Seis – Siete – Cinco – Cuatro – Tres – Dos - Uno" at bounding box center [549, 464] width 318 height 15
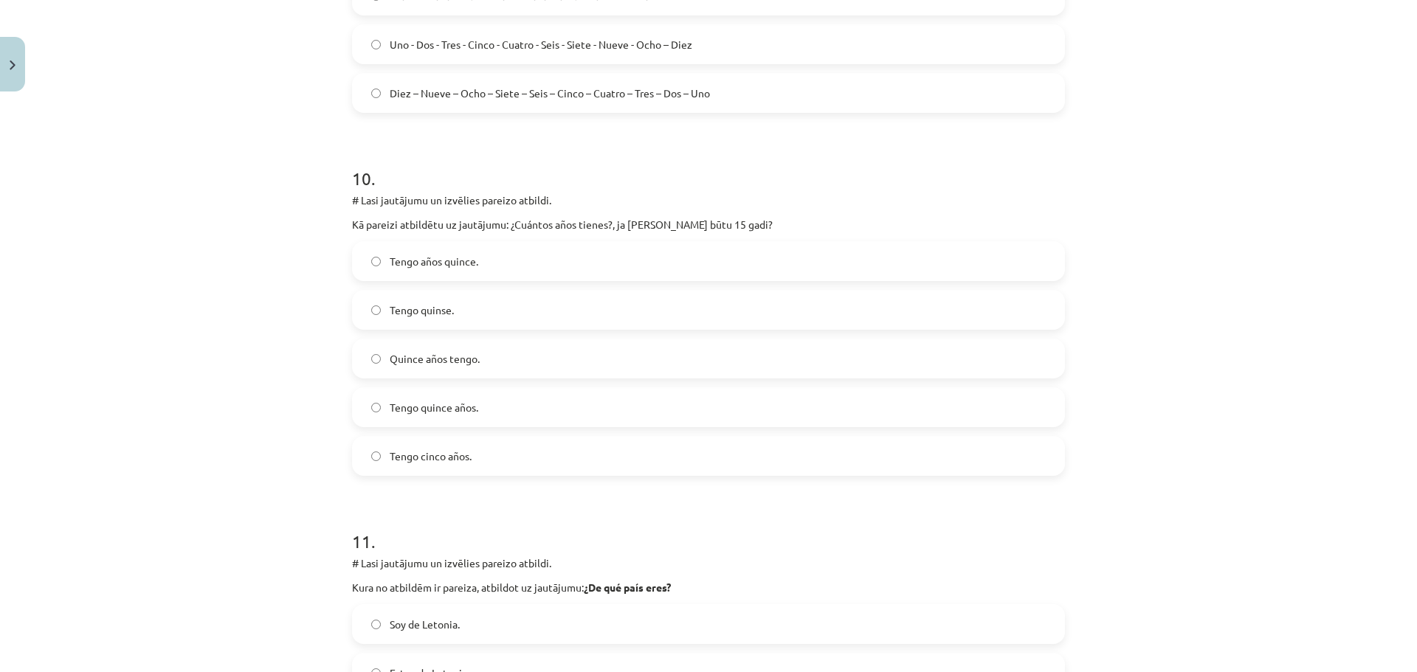
scroll to position [3578, 0]
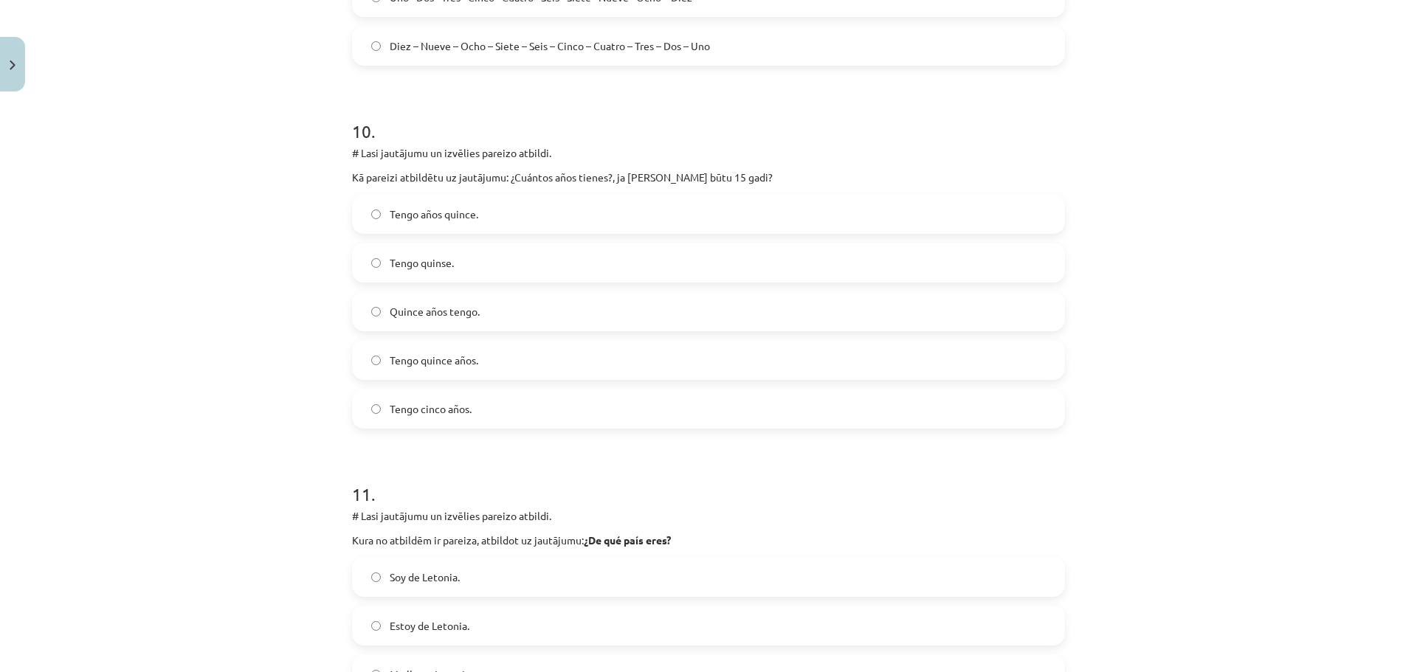
click at [484, 260] on label "Tengo quinse." at bounding box center [708, 262] width 710 height 37
click at [485, 218] on label "Tengo años quince." at bounding box center [708, 214] width 710 height 37
click at [567, 359] on label "Tengo quince años." at bounding box center [708, 360] width 710 height 37
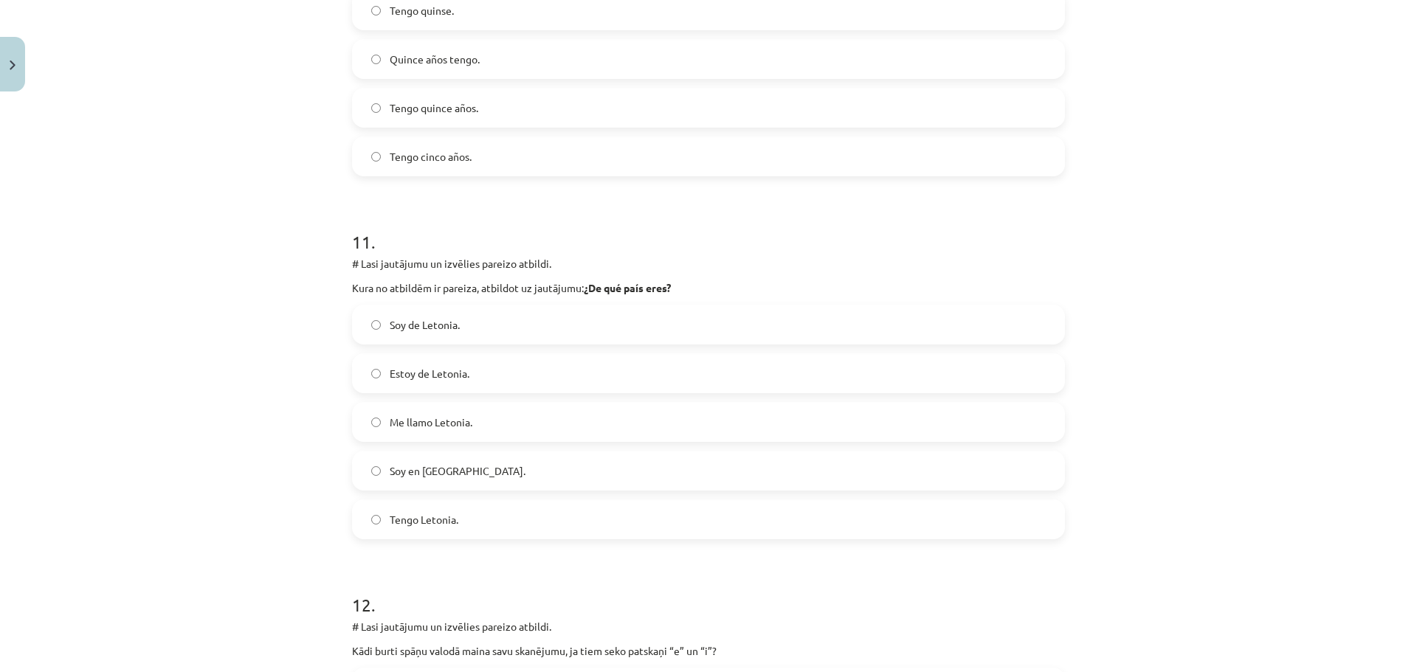
scroll to position [3873, 0]
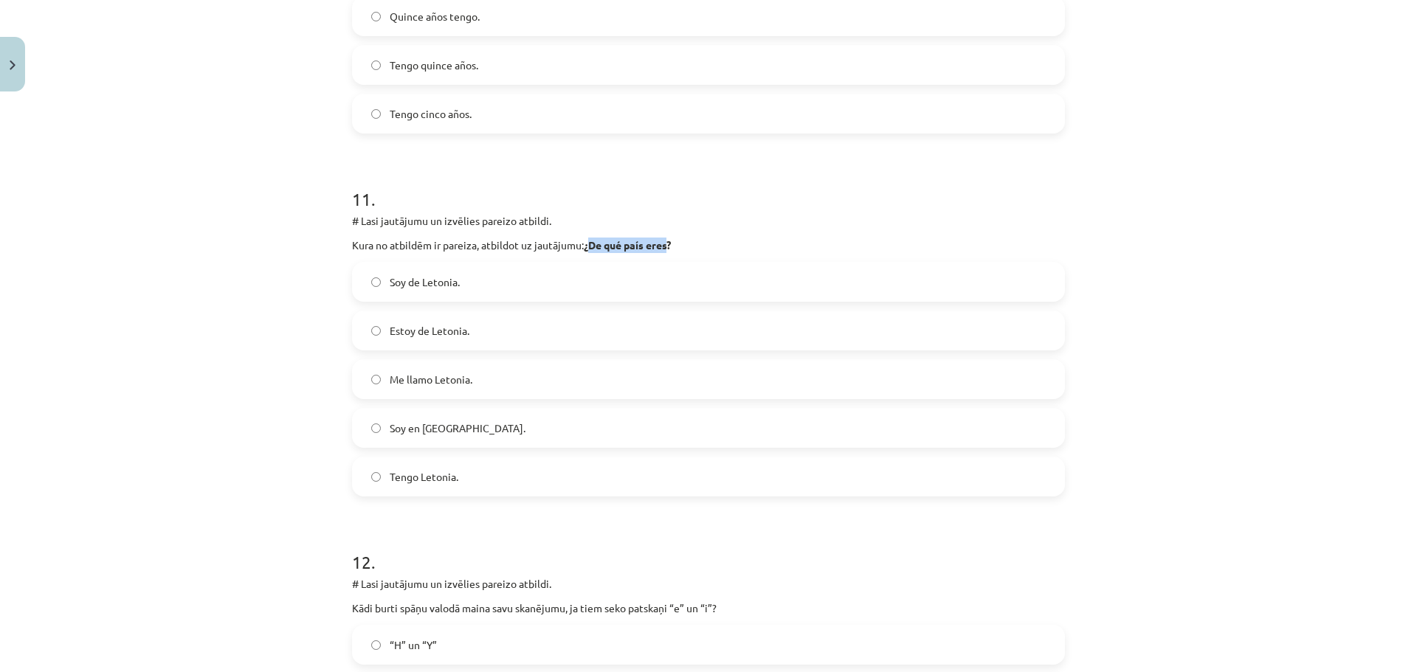
drag, startPoint x: 587, startPoint y: 246, endPoint x: 666, endPoint y: 246, distance: 79.7
click at [666, 246] on strong "¿De qué país eres?" at bounding box center [627, 244] width 87 height 13
copy strong "De qué país eres"
click at [474, 277] on label "Soy de Letonia." at bounding box center [708, 281] width 710 height 37
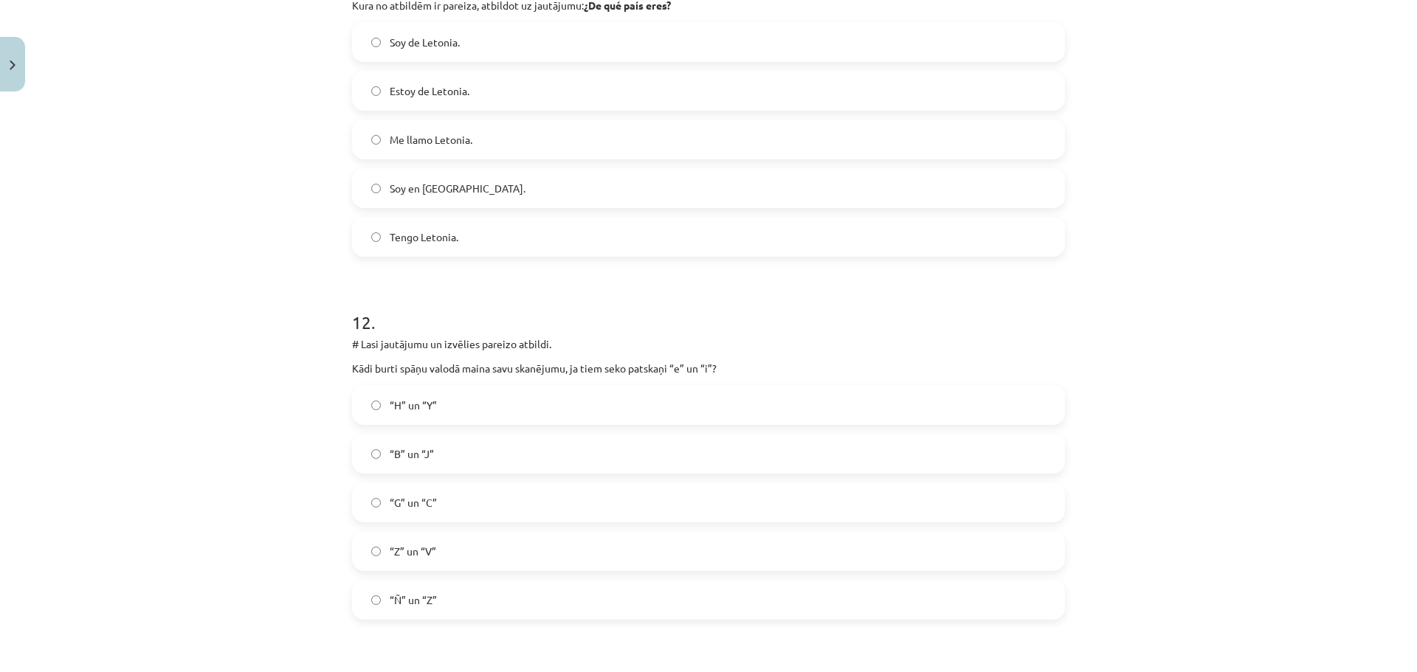
scroll to position [4169, 0]
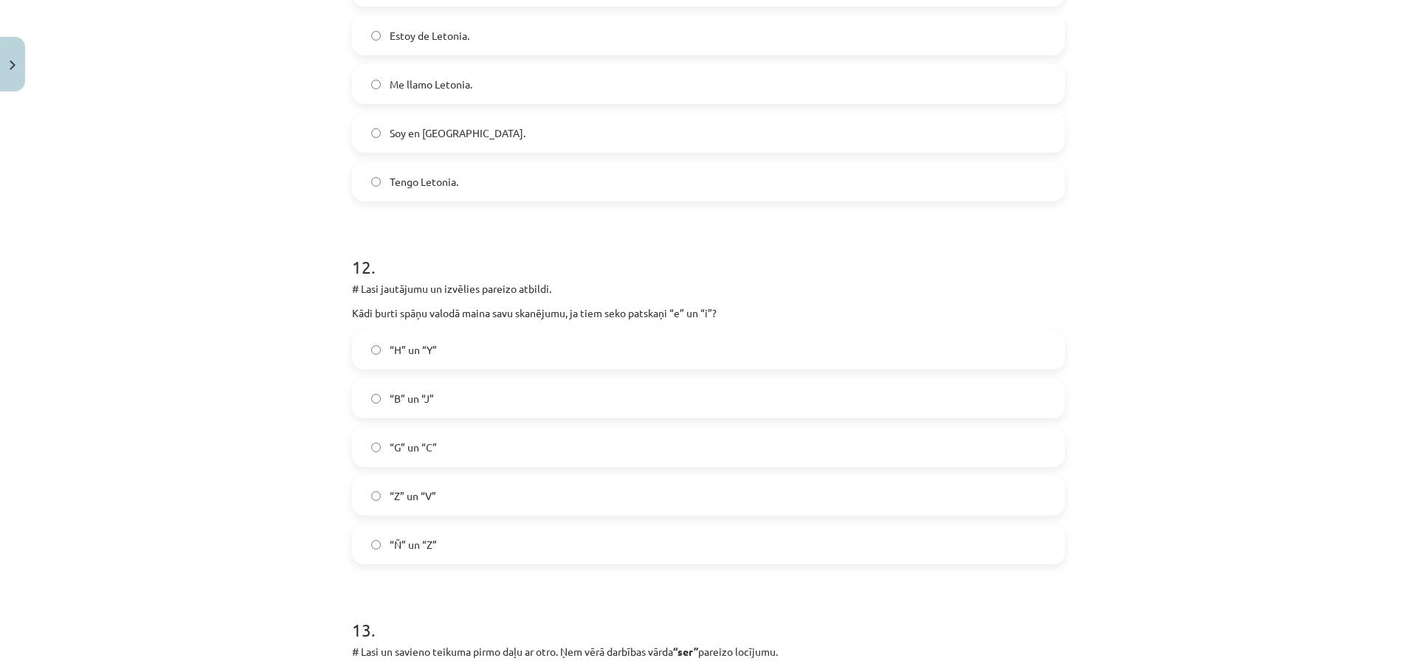
drag, startPoint x: 477, startPoint y: 446, endPoint x: 674, endPoint y: 580, distance: 239.0
click at [477, 446] on label "“G” un “C”" at bounding box center [708, 447] width 710 height 37
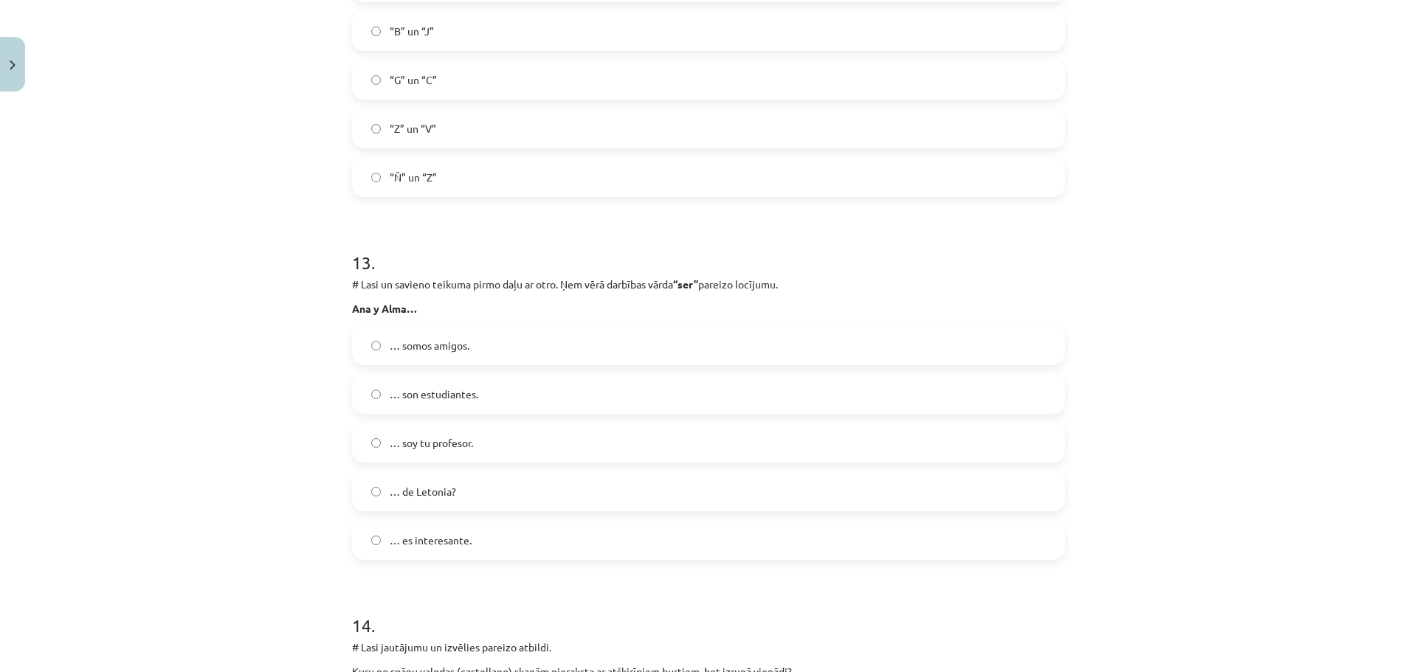
scroll to position [4537, 0]
click at [397, 394] on span "… son estudiantes." at bounding box center [434, 392] width 89 height 15
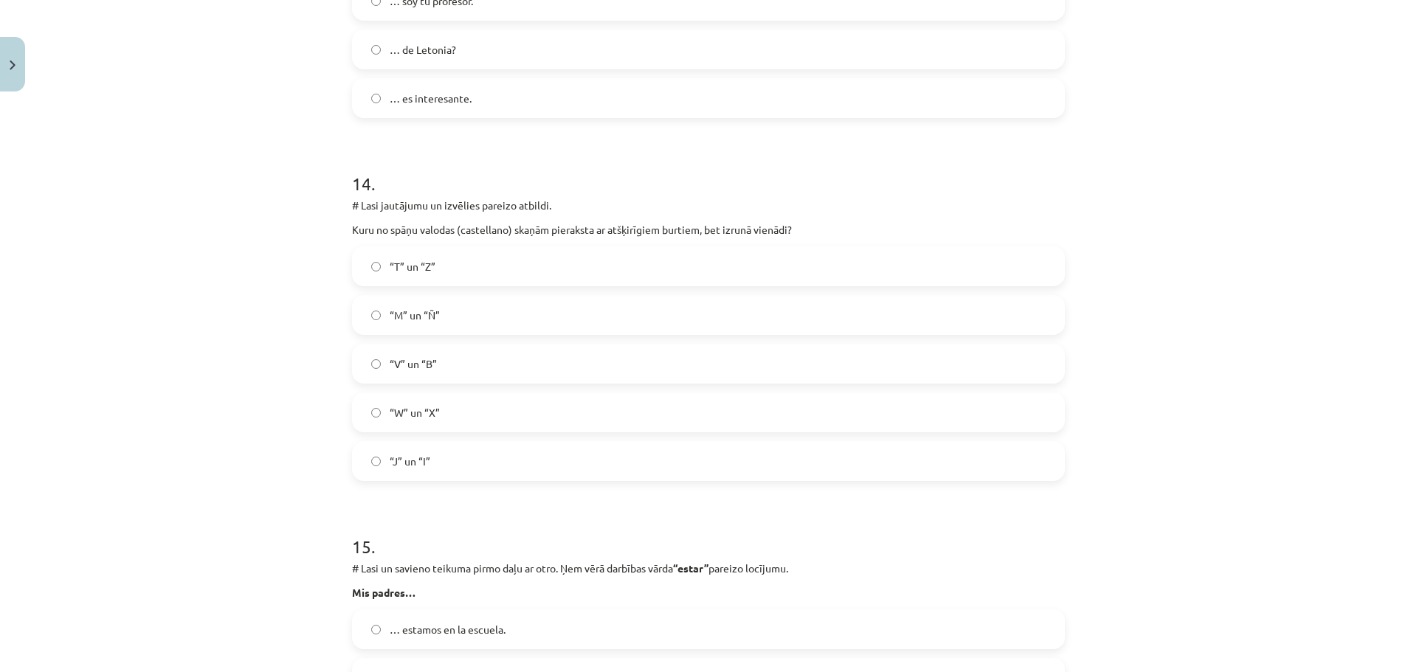
scroll to position [4980, 0]
click at [425, 365] on span "“V” un “B”" at bounding box center [413, 361] width 47 height 15
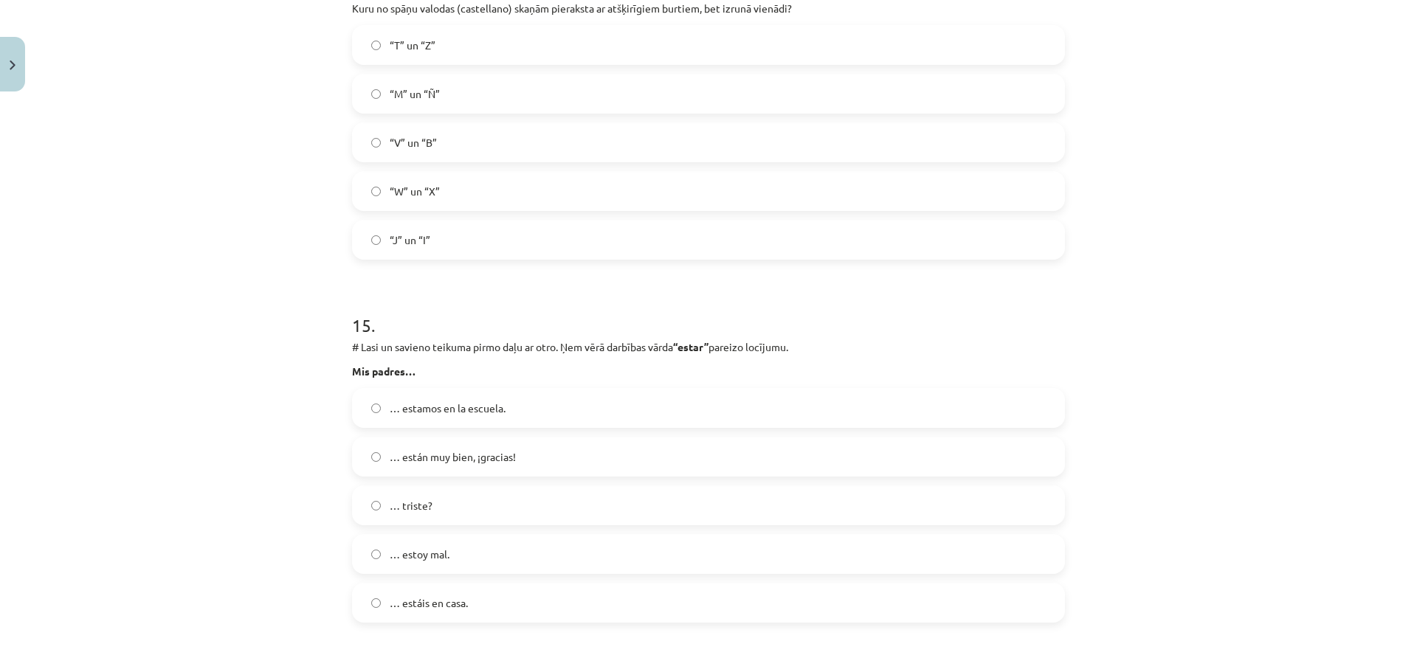
scroll to position [5201, 0]
click at [486, 452] on span "… están muy bien, ¡gracias!" at bounding box center [453, 454] width 126 height 15
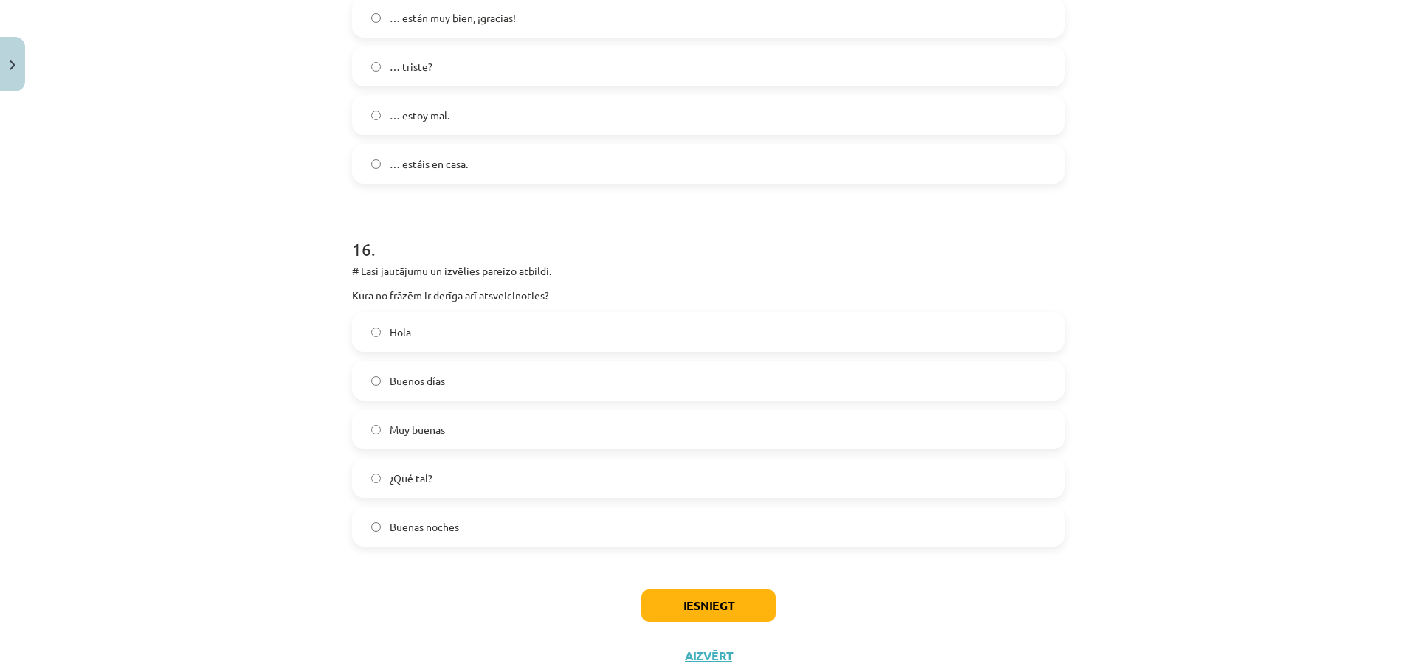
scroll to position [5644, 0]
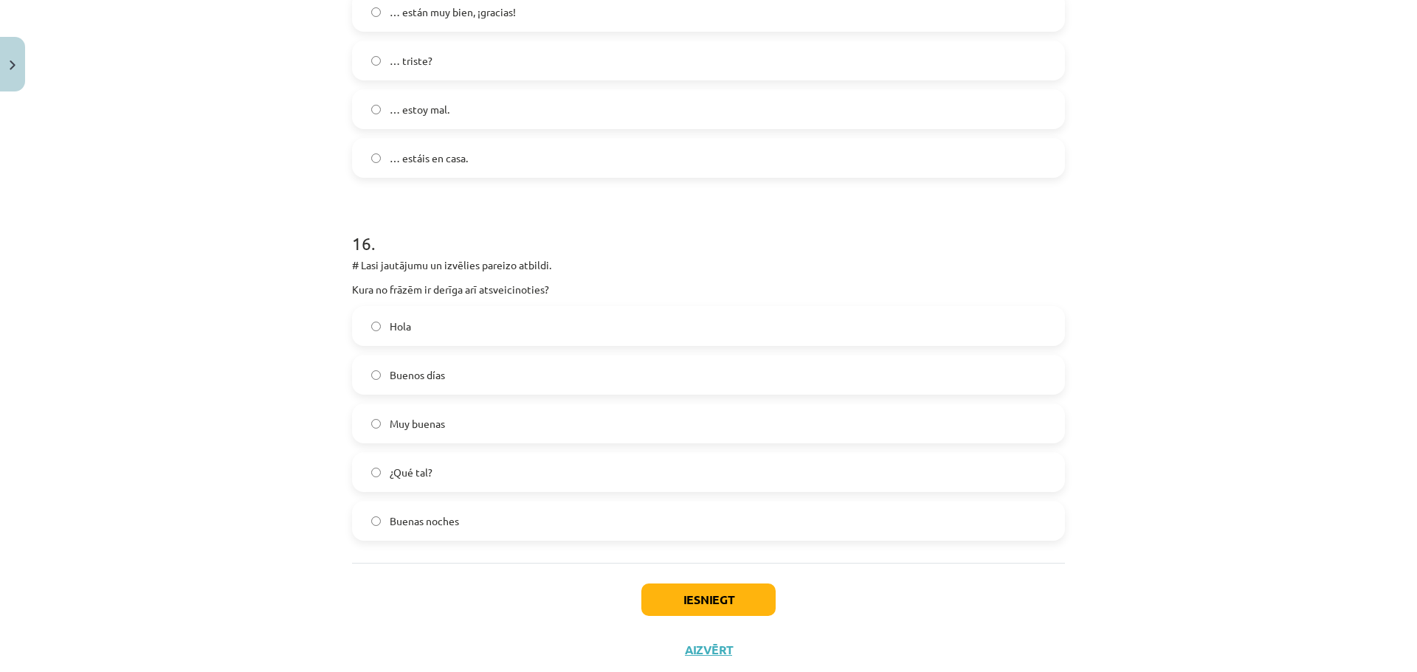
click at [517, 521] on label "Buenas noches" at bounding box center [708, 520] width 710 height 37
click at [720, 603] on button "Iesniegt" at bounding box center [708, 600] width 134 height 32
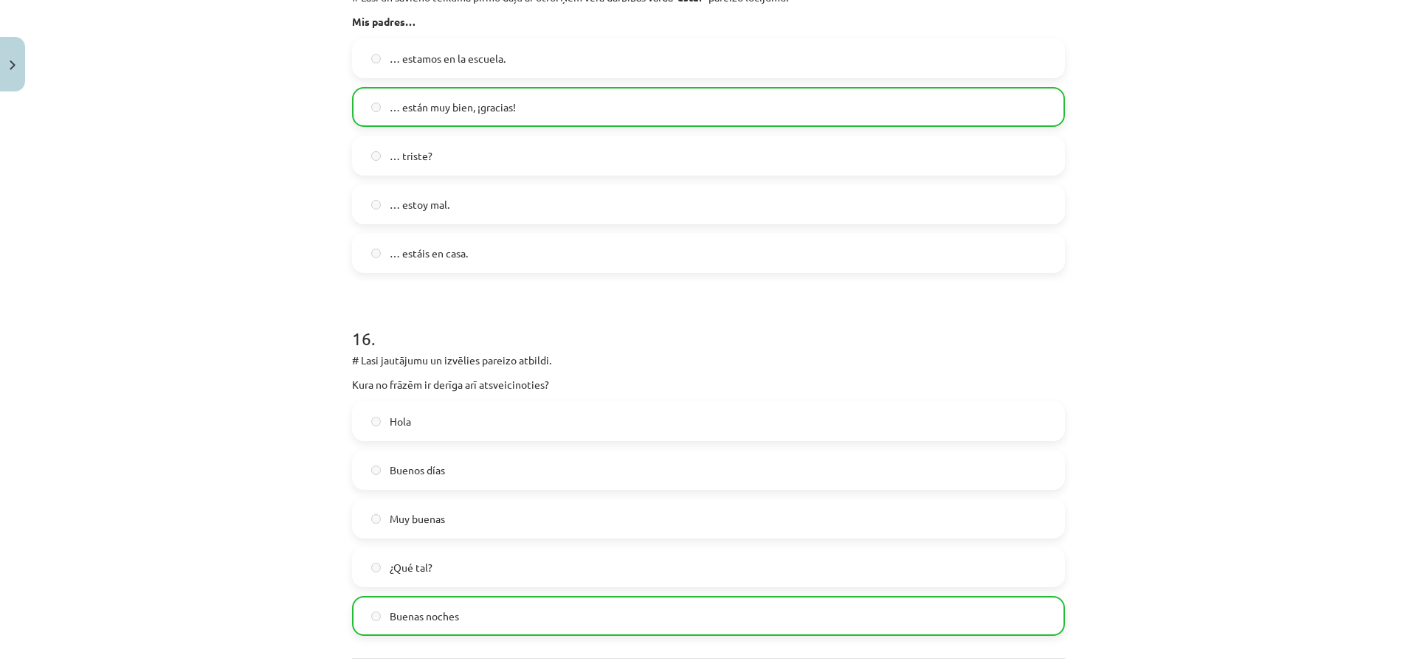
scroll to position [5731, 0]
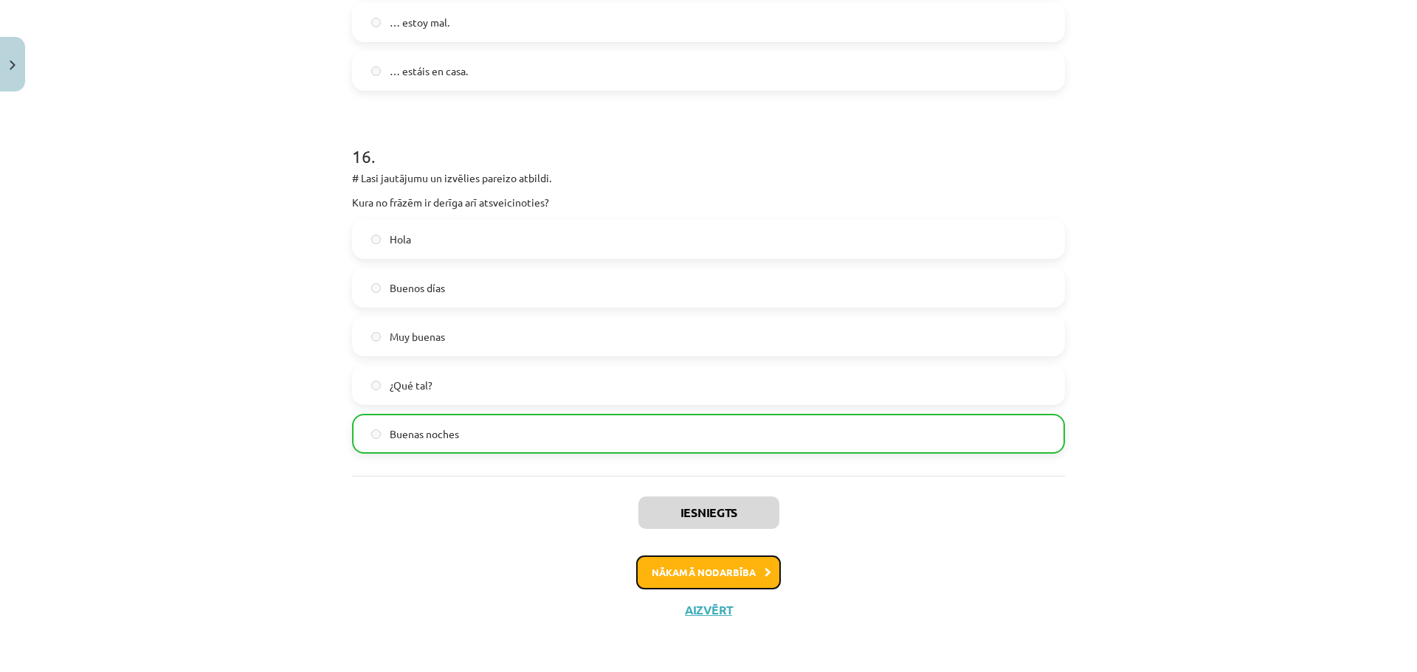
click at [646, 575] on button "Nākamā nodarbība" at bounding box center [708, 573] width 145 height 34
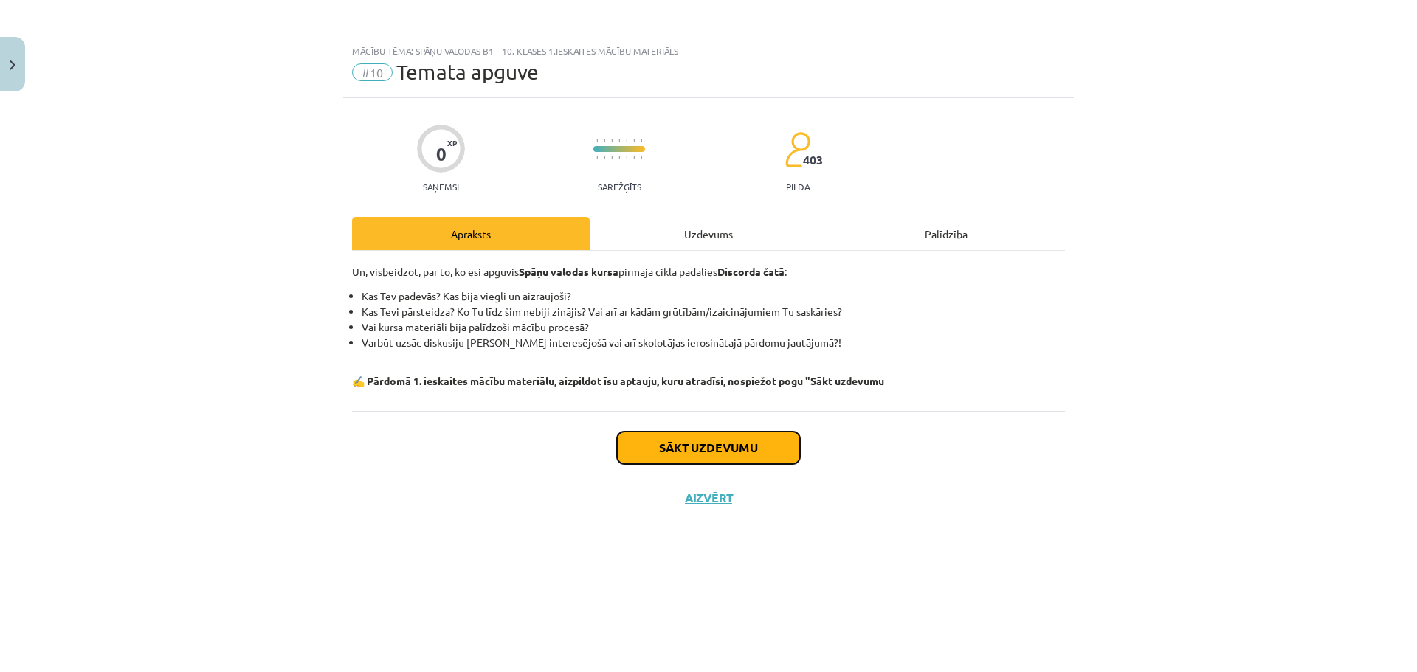
click at [757, 453] on button "Sākt uzdevumu" at bounding box center [708, 448] width 183 height 32
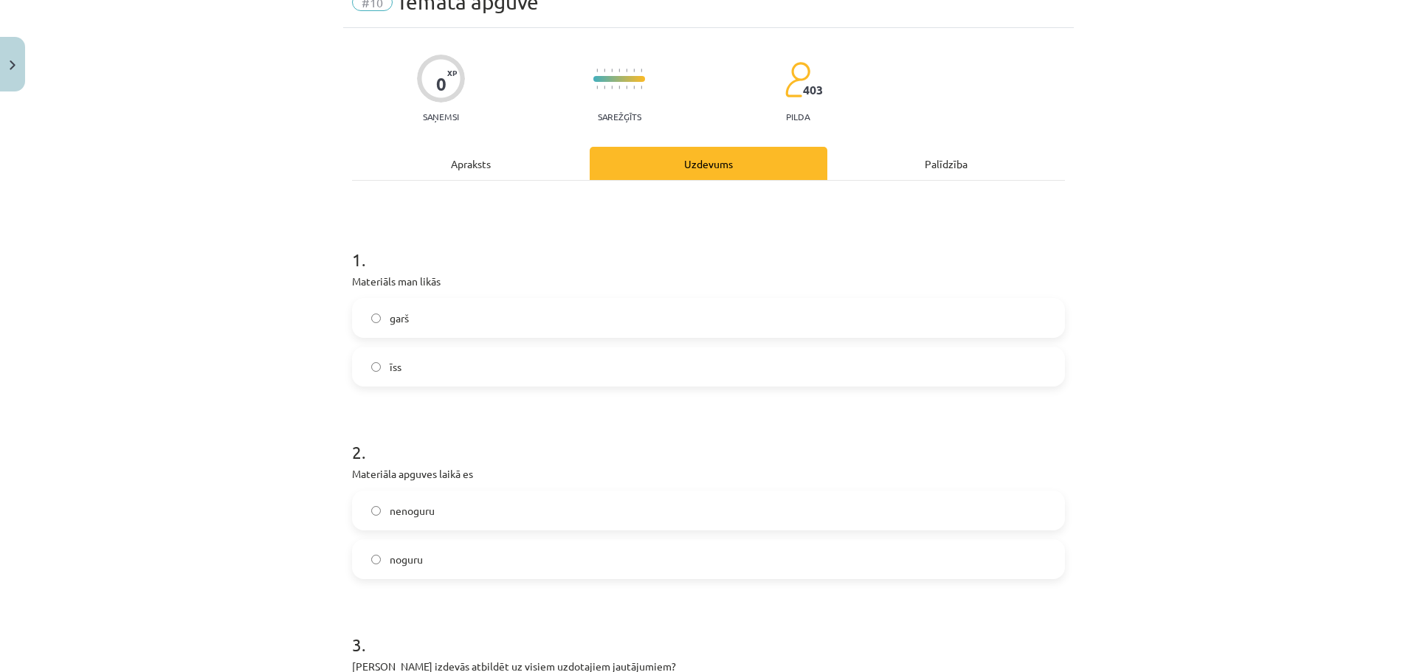
scroll to position [74, 0]
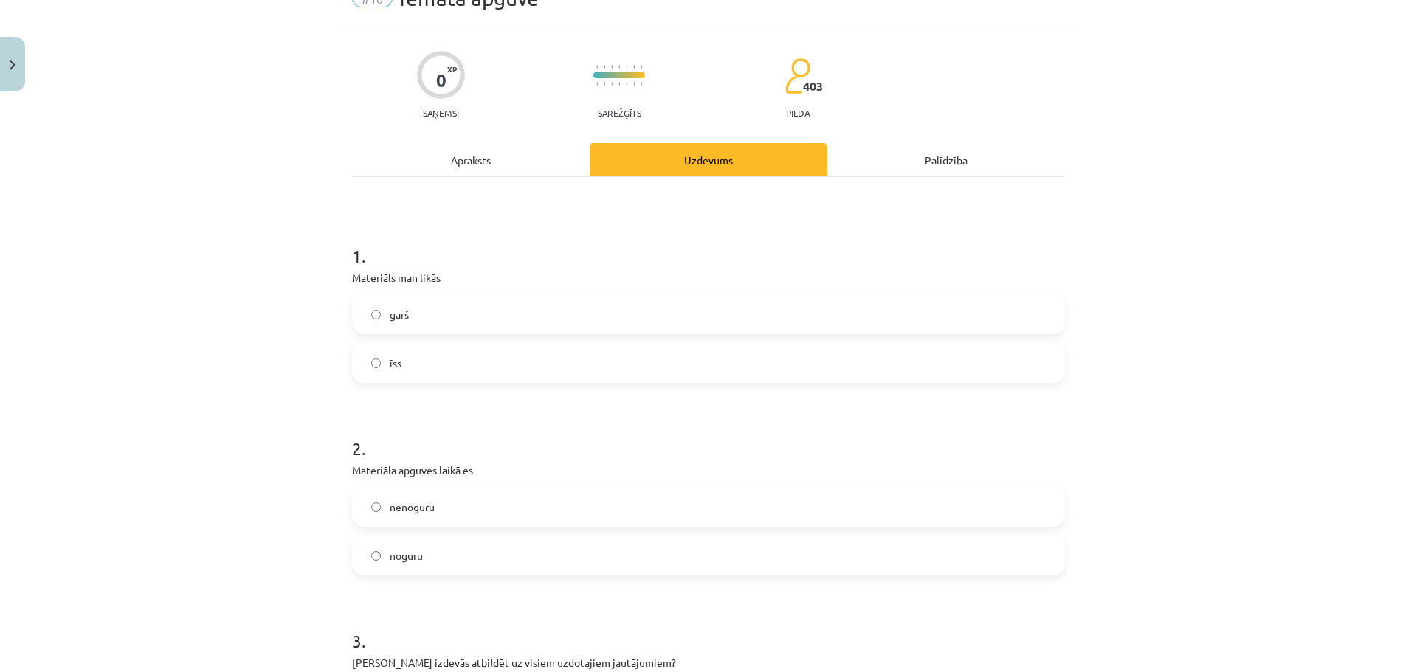
click at [476, 325] on label "garš" at bounding box center [708, 314] width 710 height 37
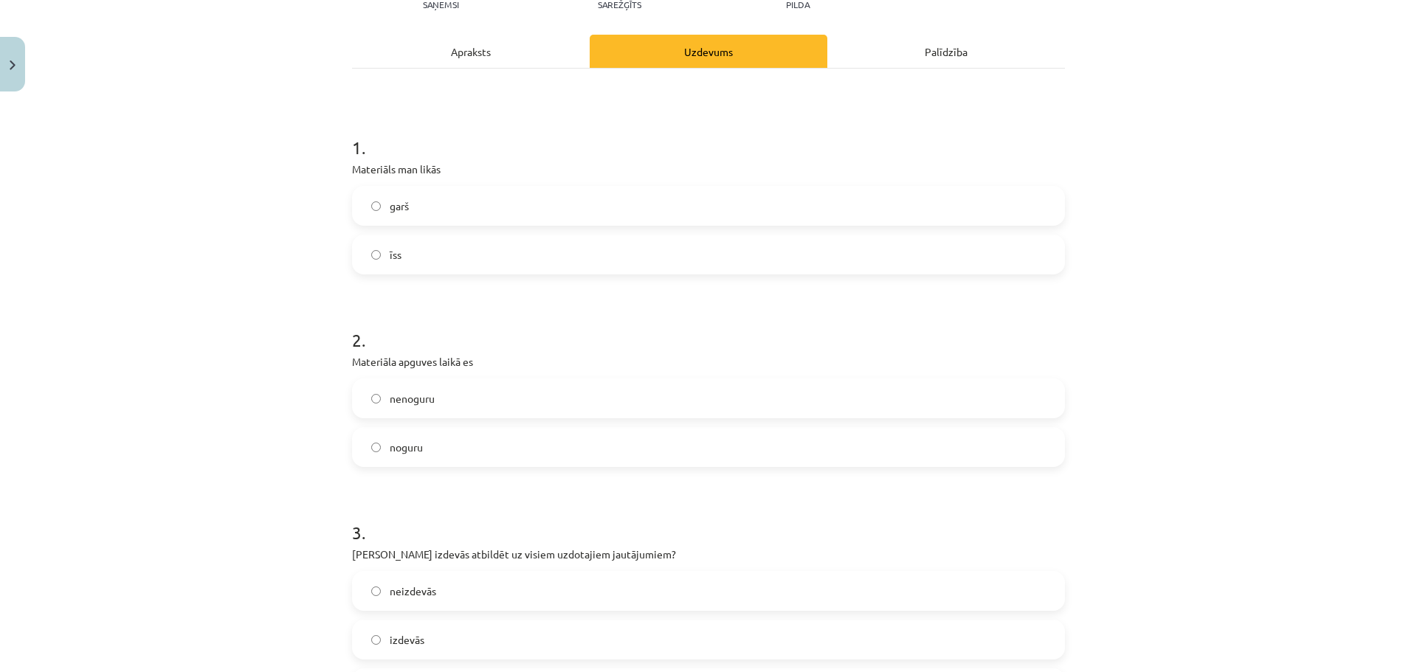
scroll to position [221, 0]
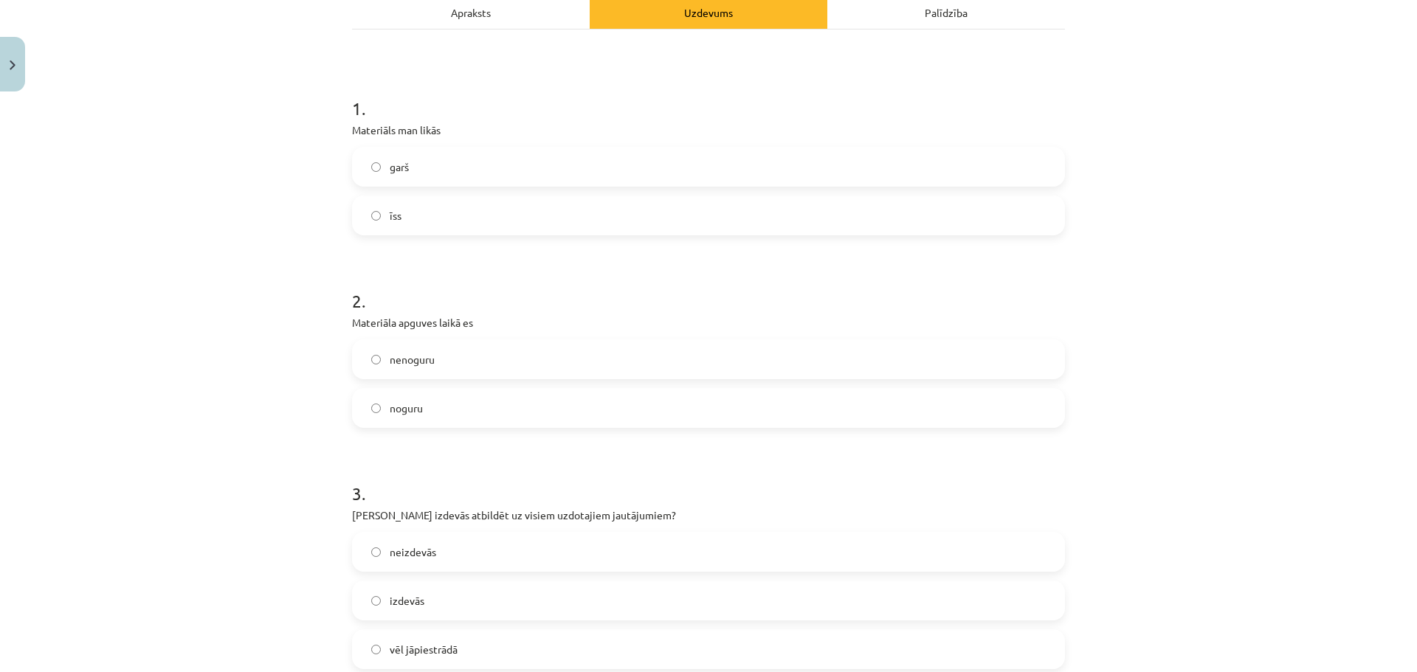
drag, startPoint x: 434, startPoint y: 355, endPoint x: 417, endPoint y: 472, distance: 118.5
click at [434, 368] on label "nenoguru" at bounding box center [708, 359] width 710 height 37
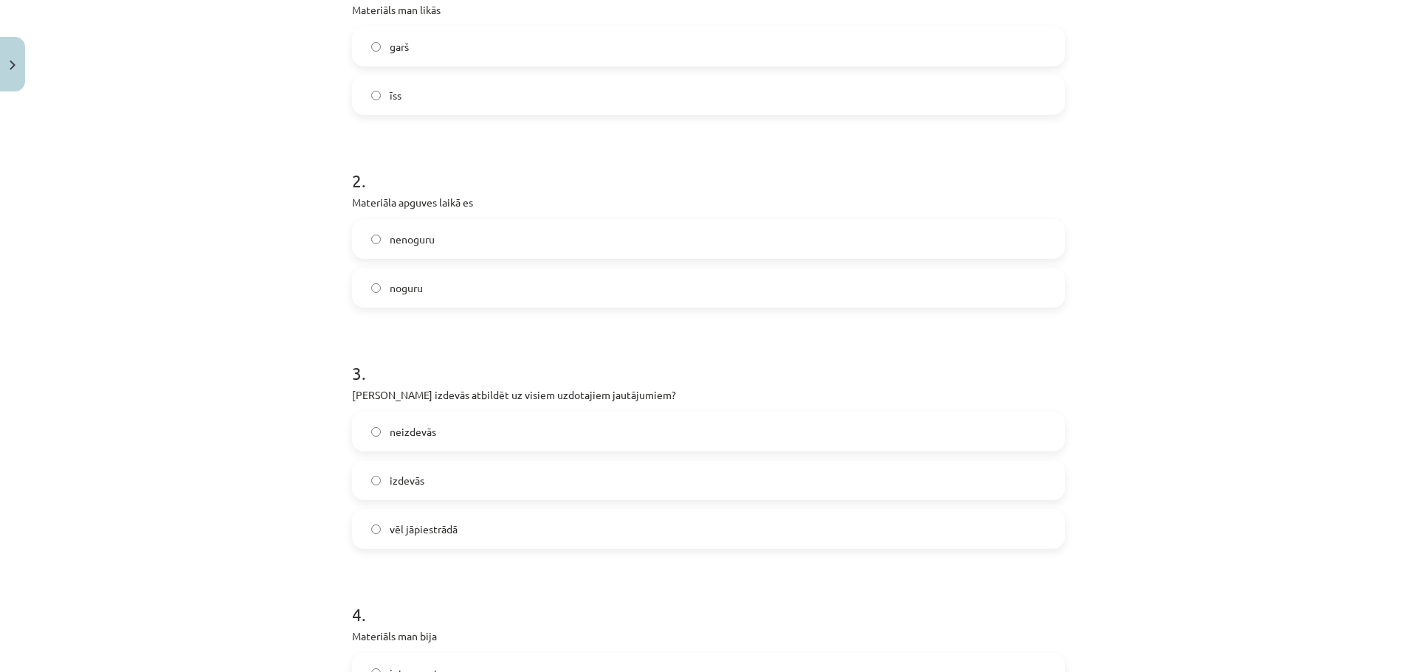
scroll to position [369, 0]
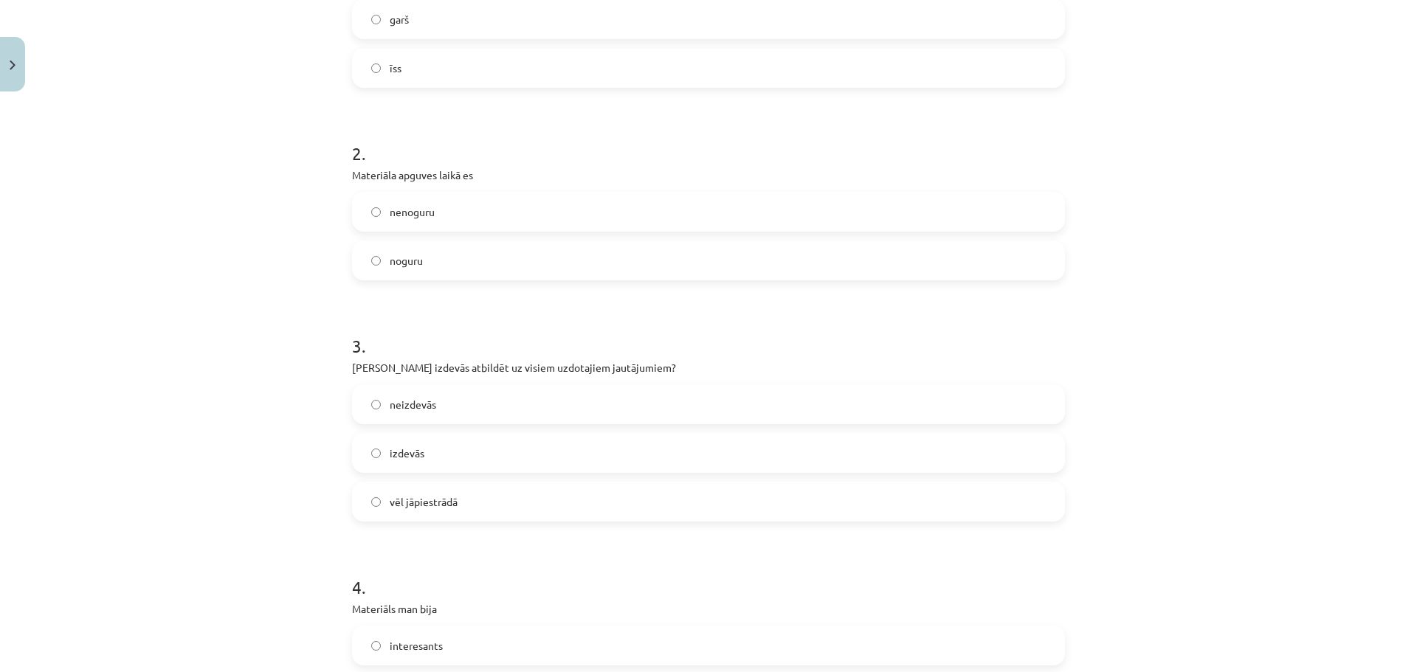
click at [524, 501] on label "vēl jāpiestrādā" at bounding box center [708, 501] width 710 height 37
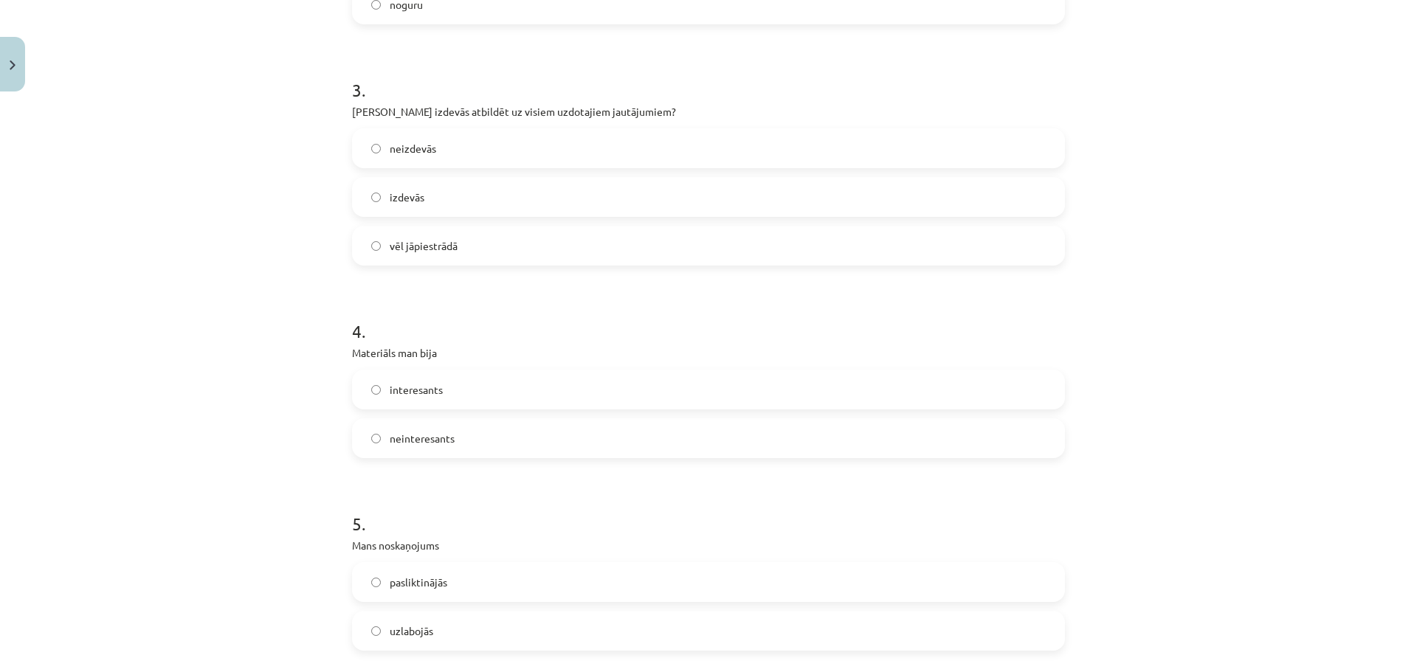
scroll to position [664, 0]
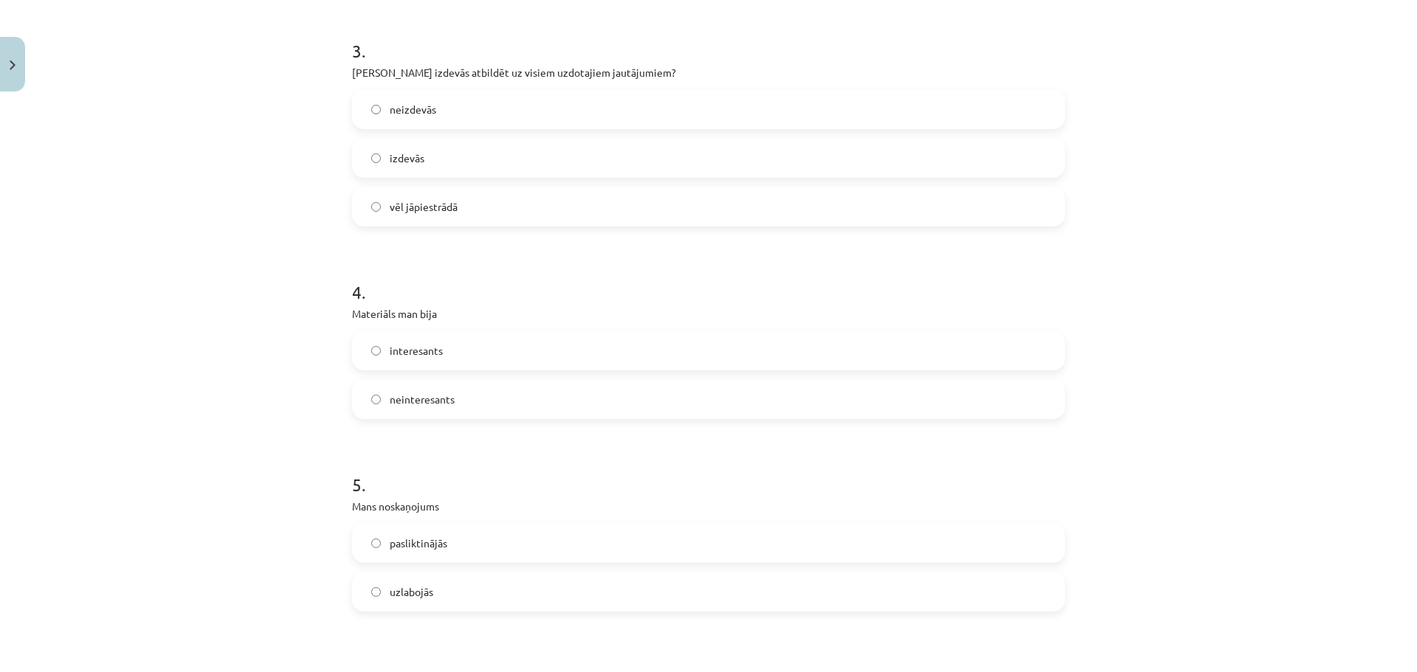
click at [416, 352] on span "interesants" at bounding box center [416, 350] width 53 height 15
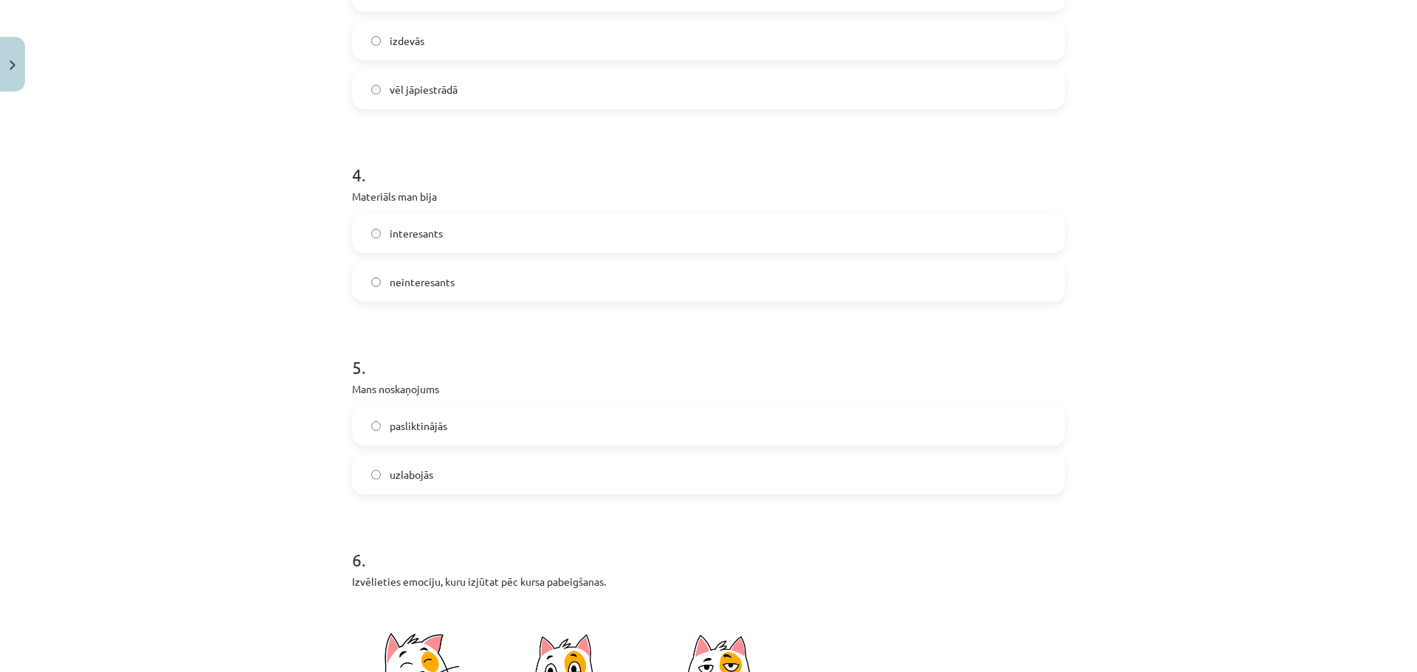
scroll to position [812, 0]
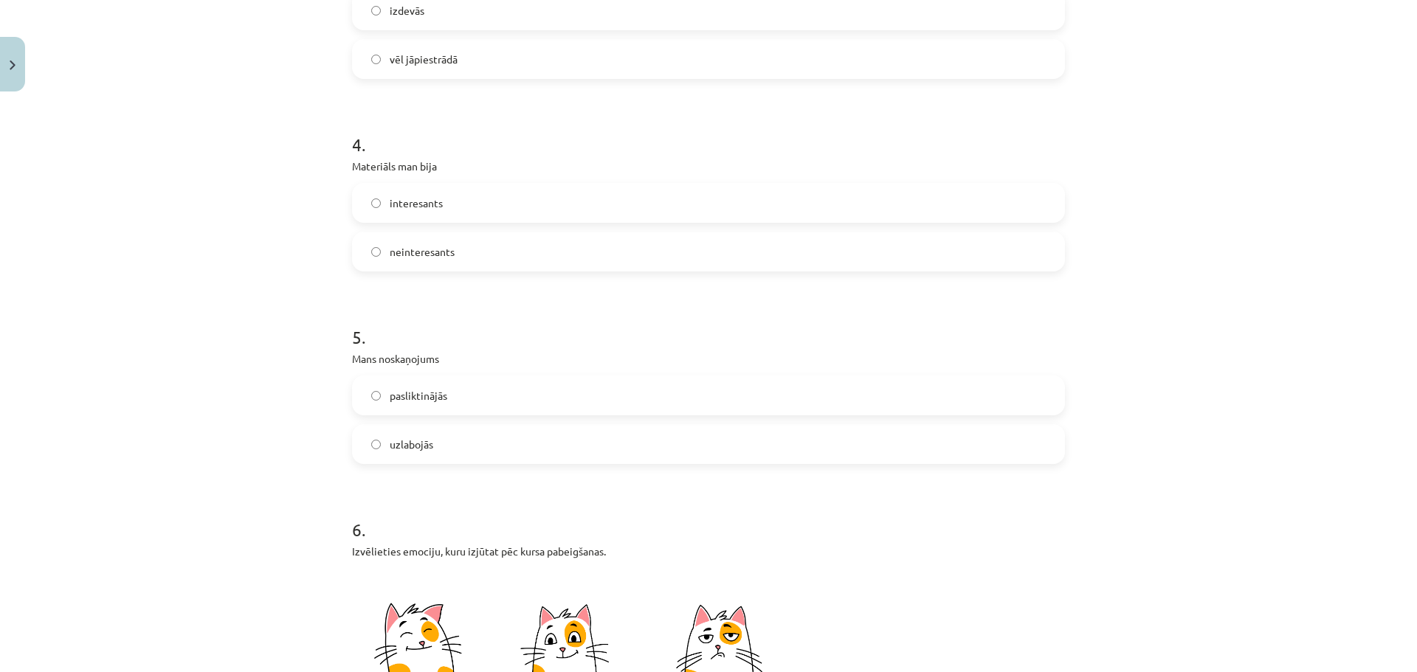
click at [432, 443] on label "uzlabojās" at bounding box center [708, 444] width 710 height 37
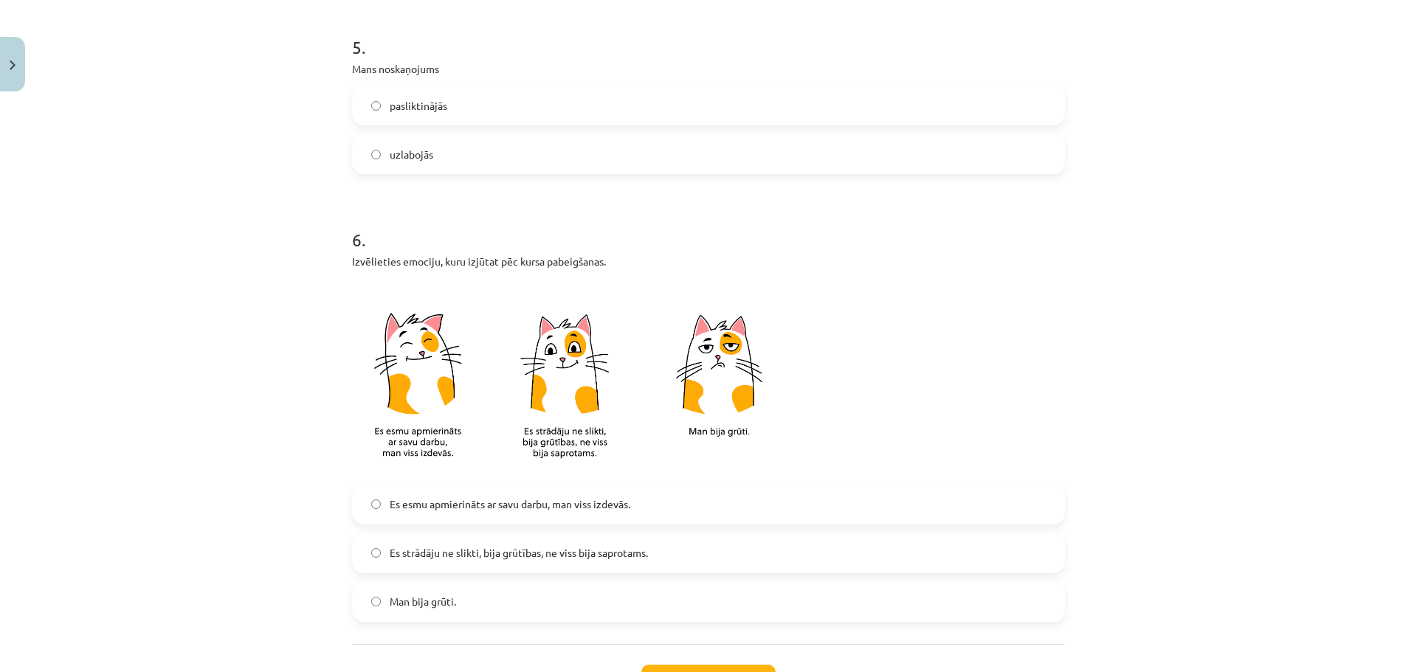
scroll to position [1107, 0]
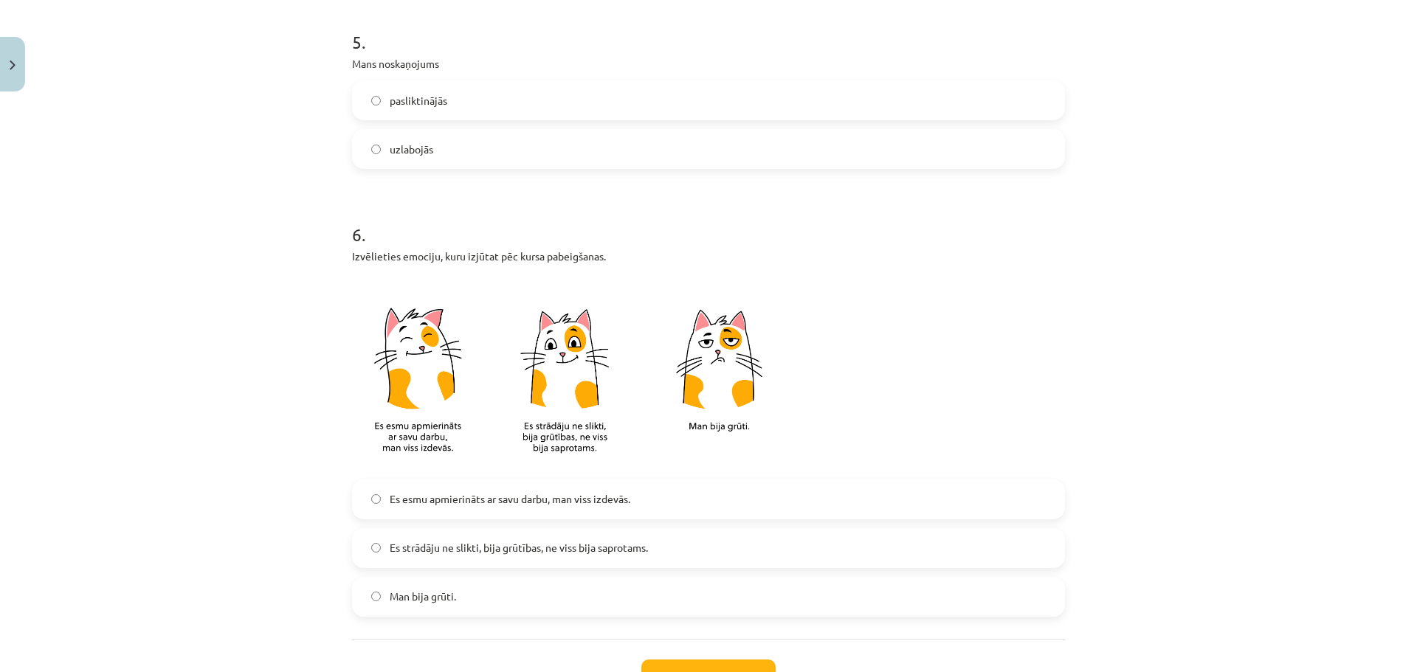
click at [486, 509] on label "Es esmu apmierināts ar savu darbu, man viss izdevās." at bounding box center [708, 499] width 710 height 37
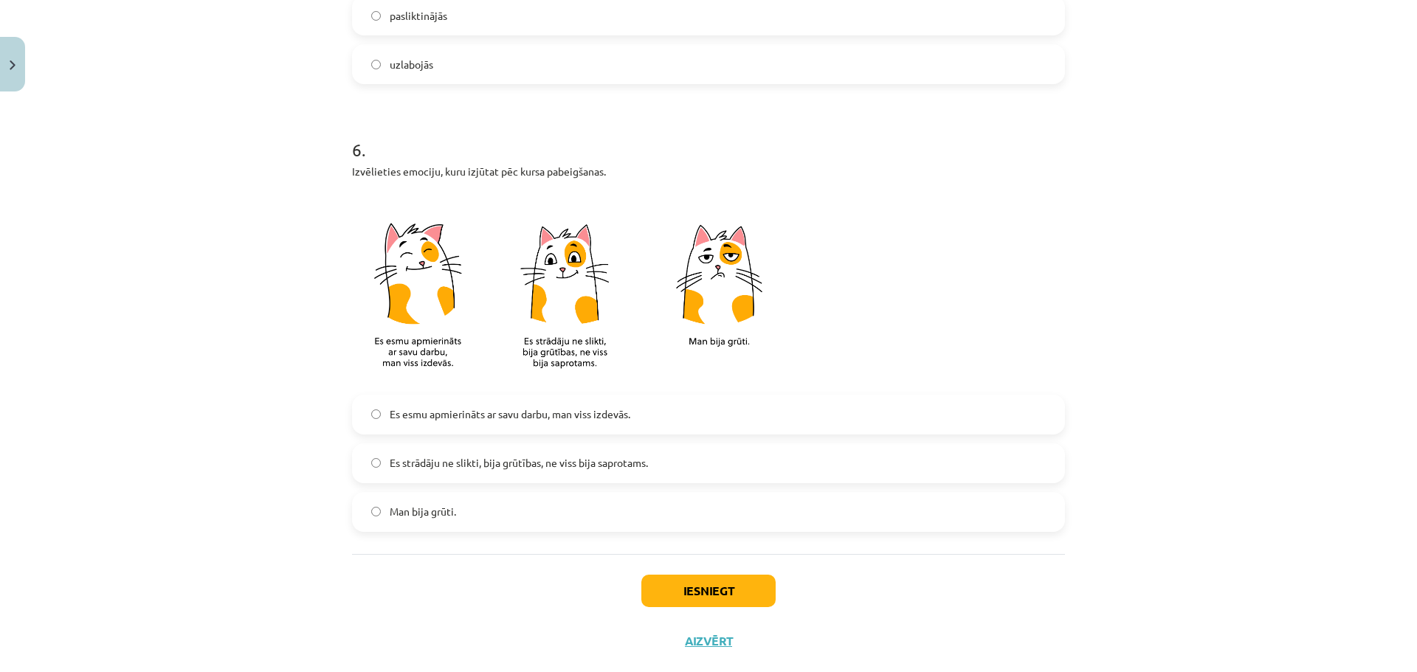
scroll to position [1223, 0]
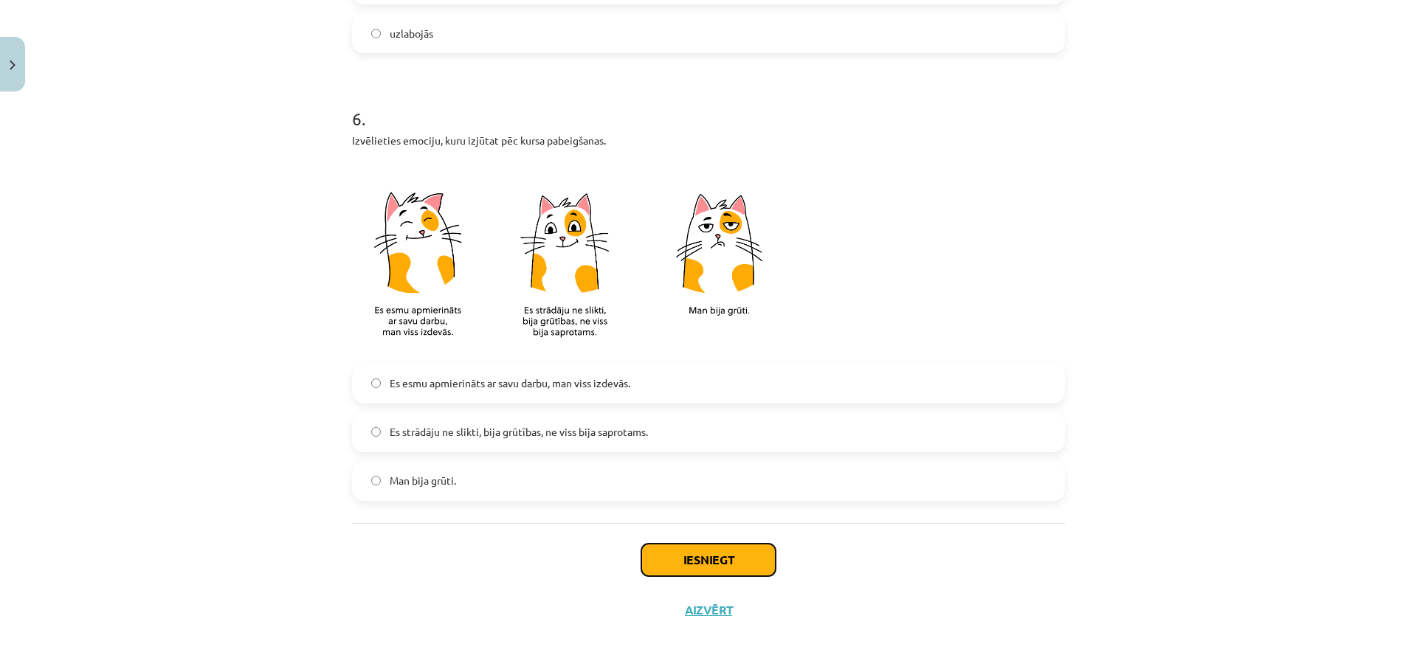
click at [683, 567] on button "Iesniegt" at bounding box center [708, 560] width 134 height 32
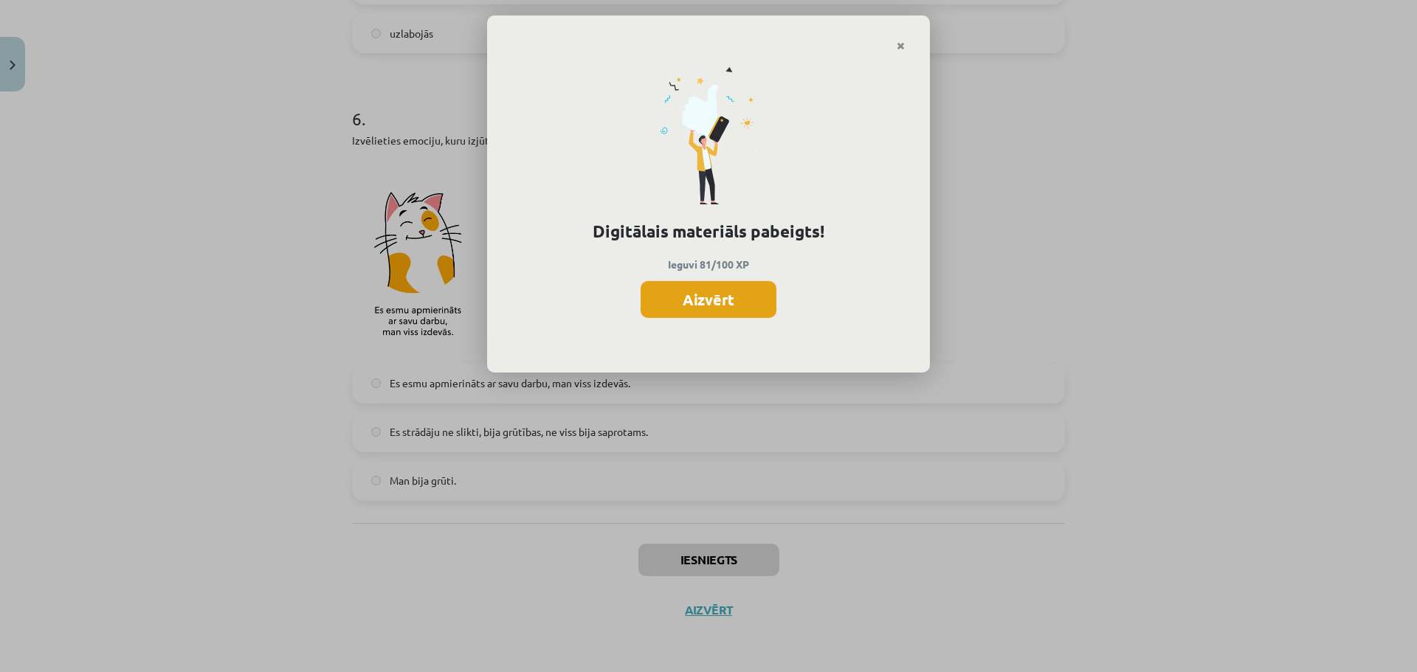
click at [739, 309] on button "Aizvērt" at bounding box center [708, 299] width 136 height 37
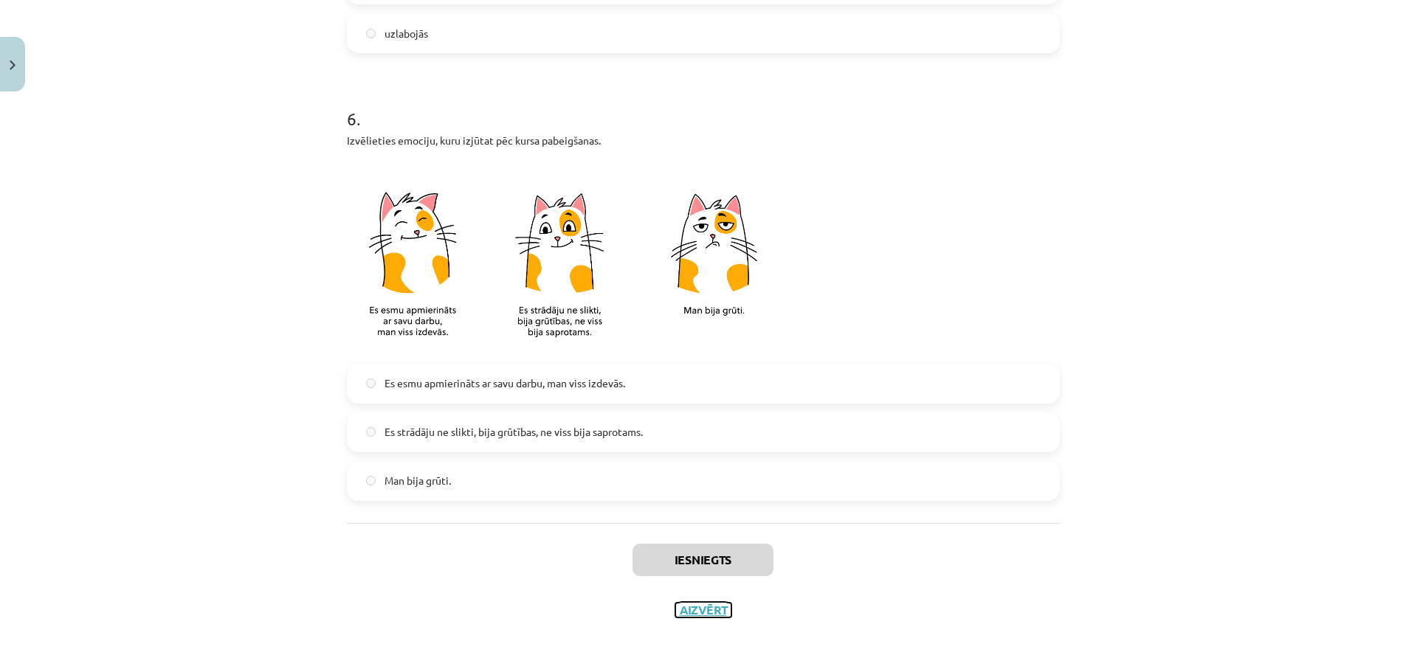
click at [702, 609] on button "Aizvērt" at bounding box center [703, 610] width 56 height 15
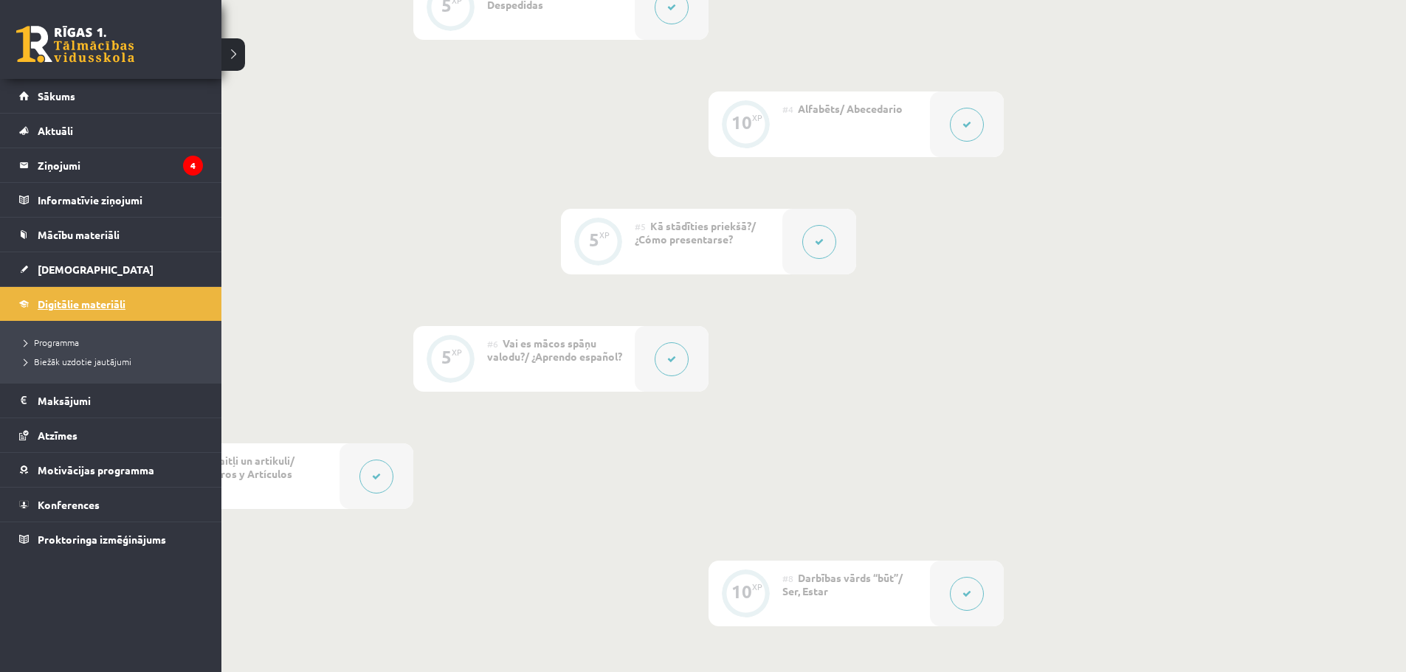
click at [60, 304] on span "Digitālie materiāli" at bounding box center [82, 303] width 88 height 13
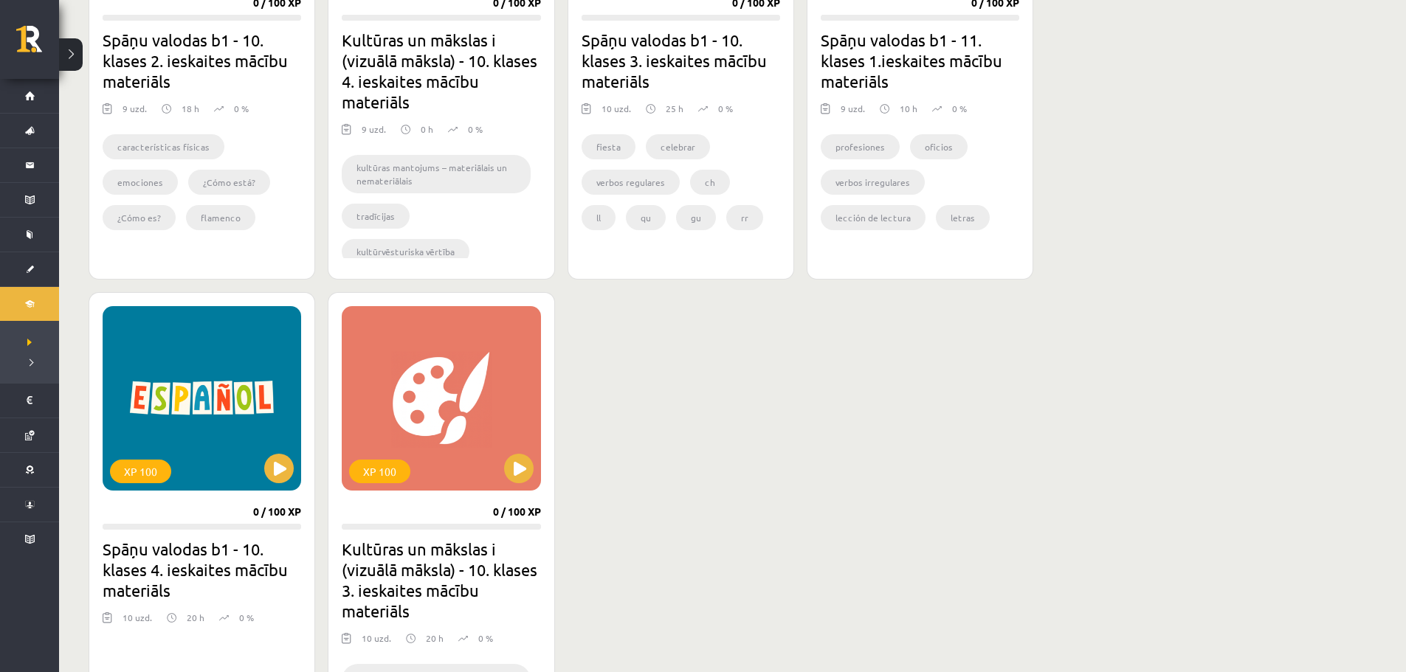
scroll to position [664, 0]
